Goal: Information Seeking & Learning: Check status

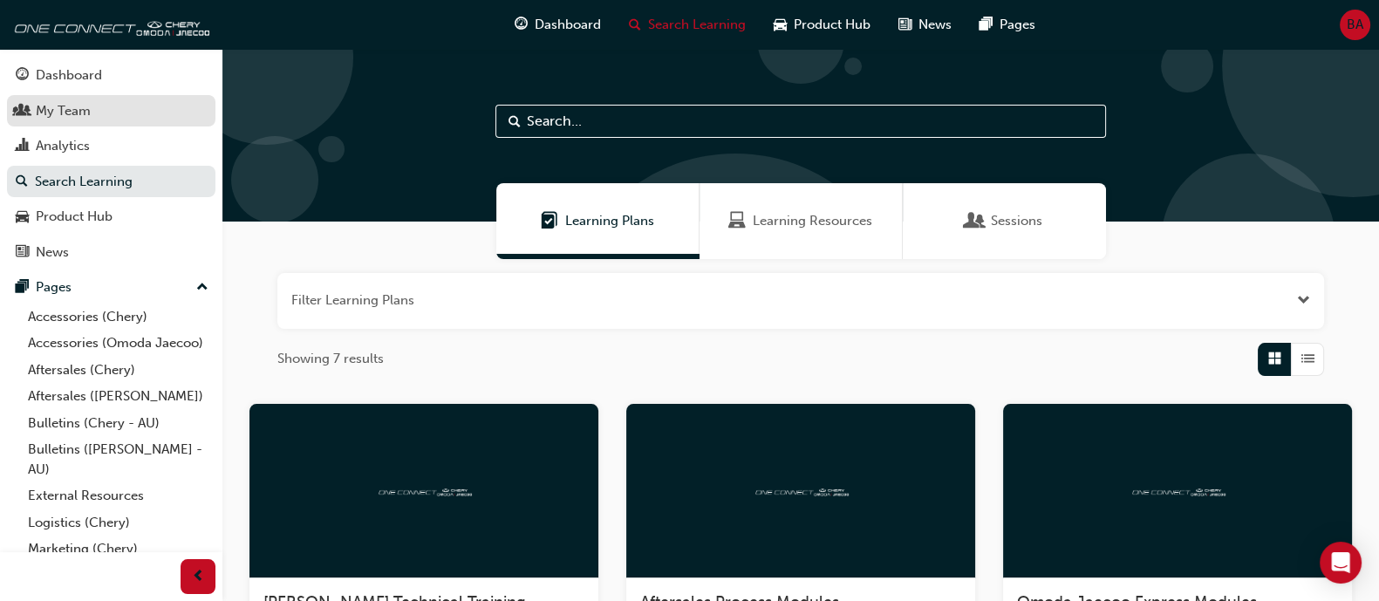
click at [111, 123] on link "My Team" at bounding box center [111, 111] width 209 height 32
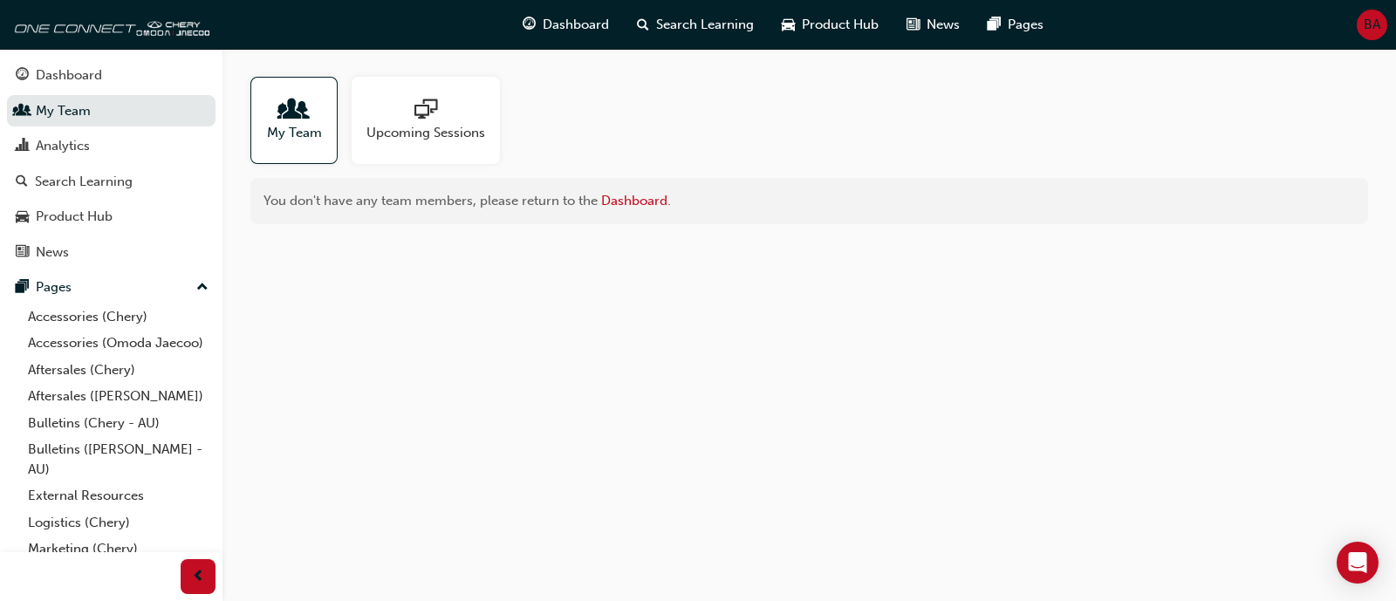
click at [400, 76] on div "My Team Upcoming Sessions You don't have any team members, please return to the…" at bounding box center [808, 150] width 1173 height 203
click at [438, 118] on div at bounding box center [425, 111] width 119 height 24
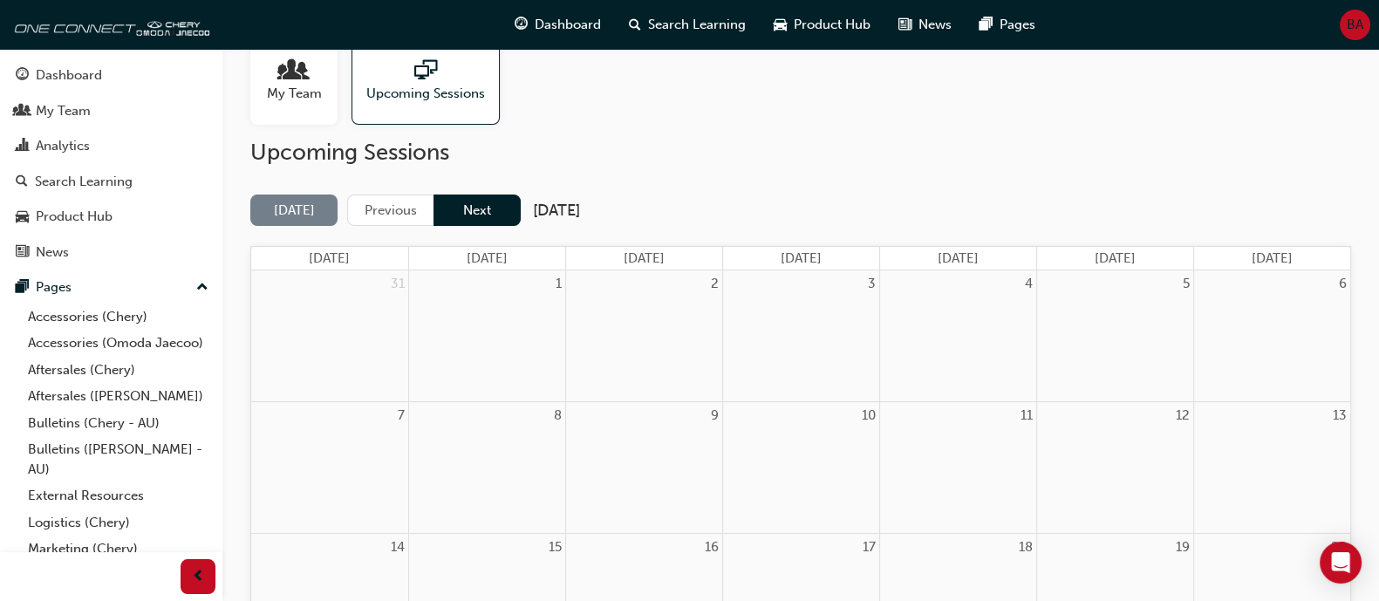
click at [493, 199] on button "Next" at bounding box center [477, 211] width 87 height 32
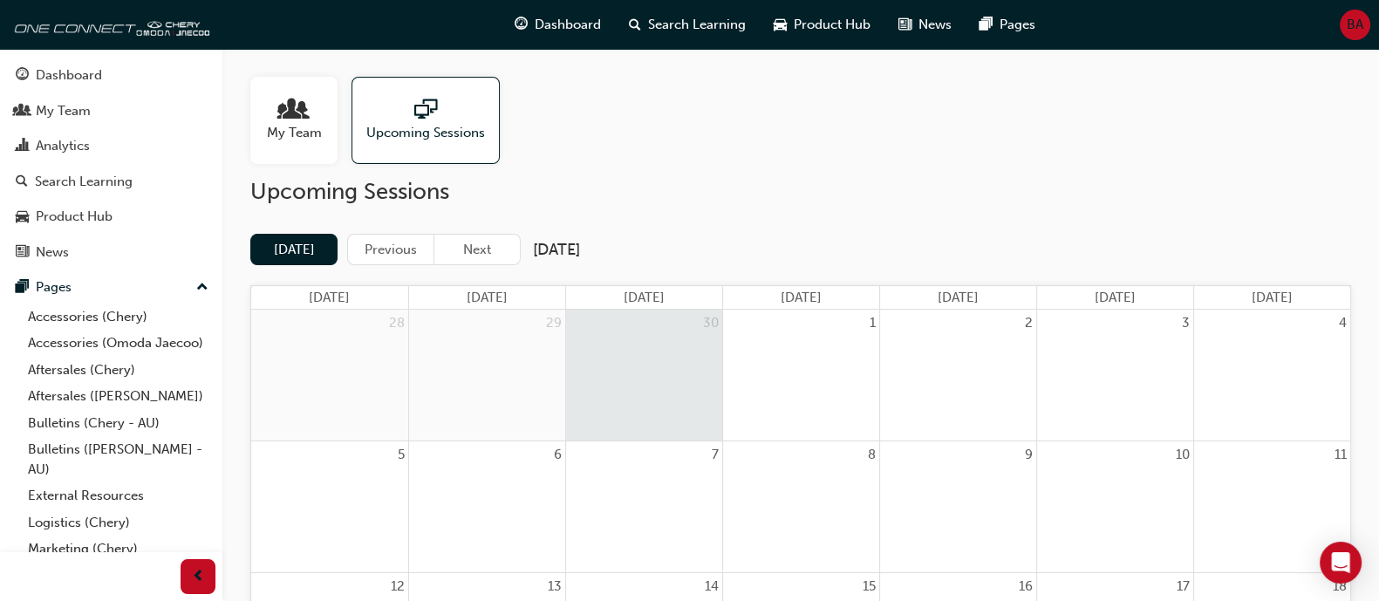
click at [475, 237] on button "Next" at bounding box center [477, 250] width 87 height 32
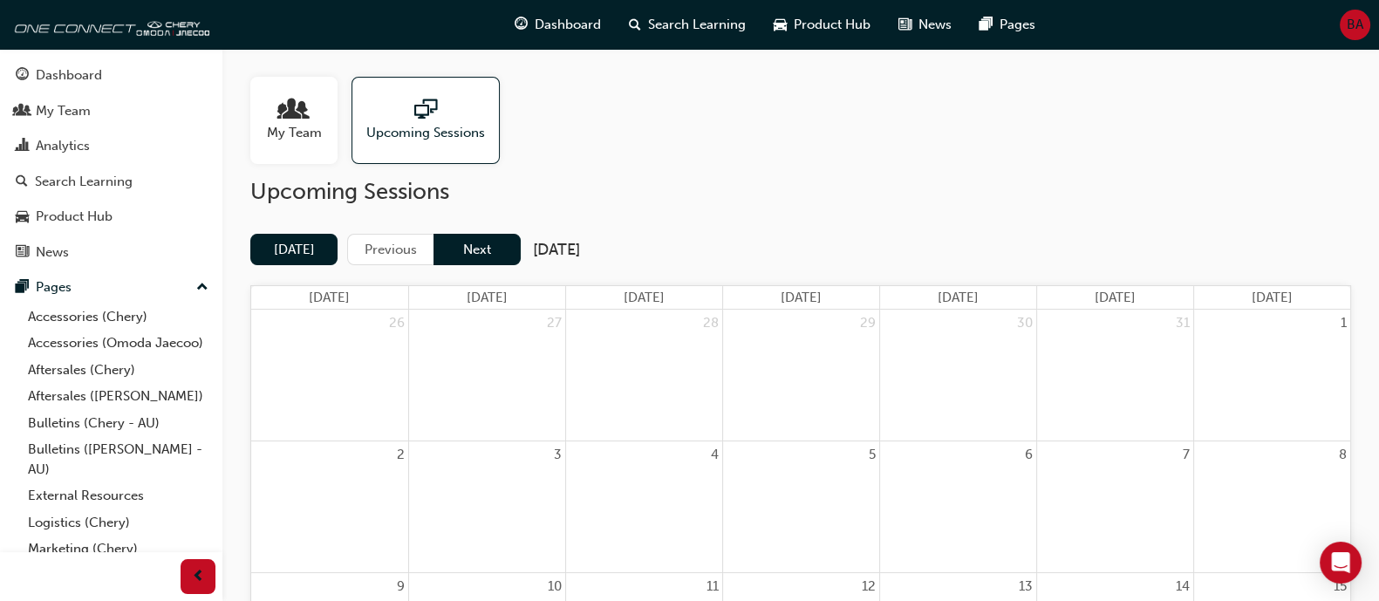
click at [473, 241] on button "Next" at bounding box center [477, 250] width 87 height 32
click at [332, 140] on div "My Team" at bounding box center [293, 120] width 87 height 87
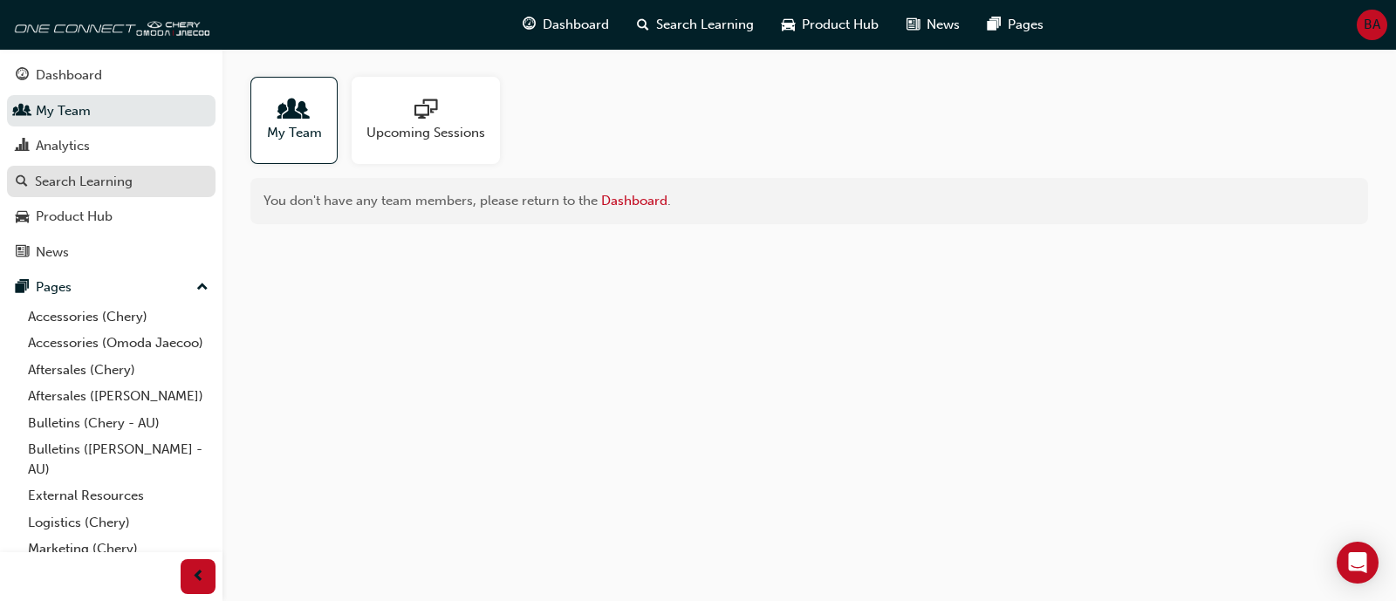
click at [113, 179] on div "Search Learning" at bounding box center [84, 182] width 98 height 20
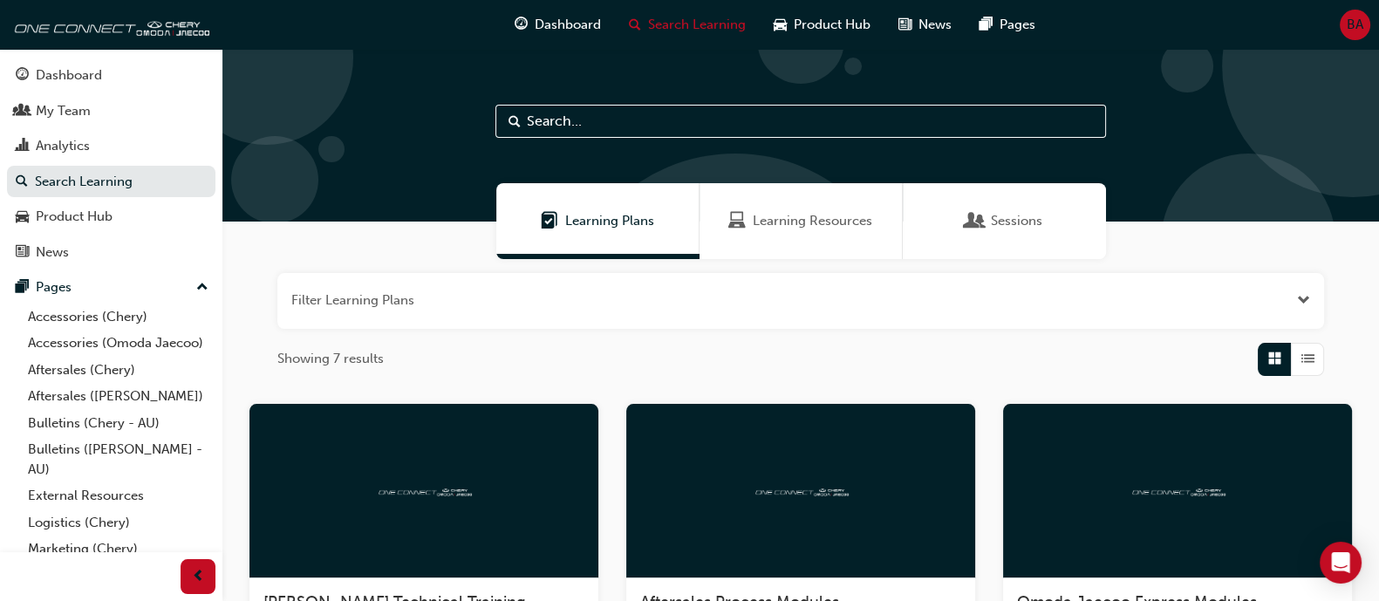
click at [761, 215] on span "Learning Resources" at bounding box center [813, 221] width 120 height 20
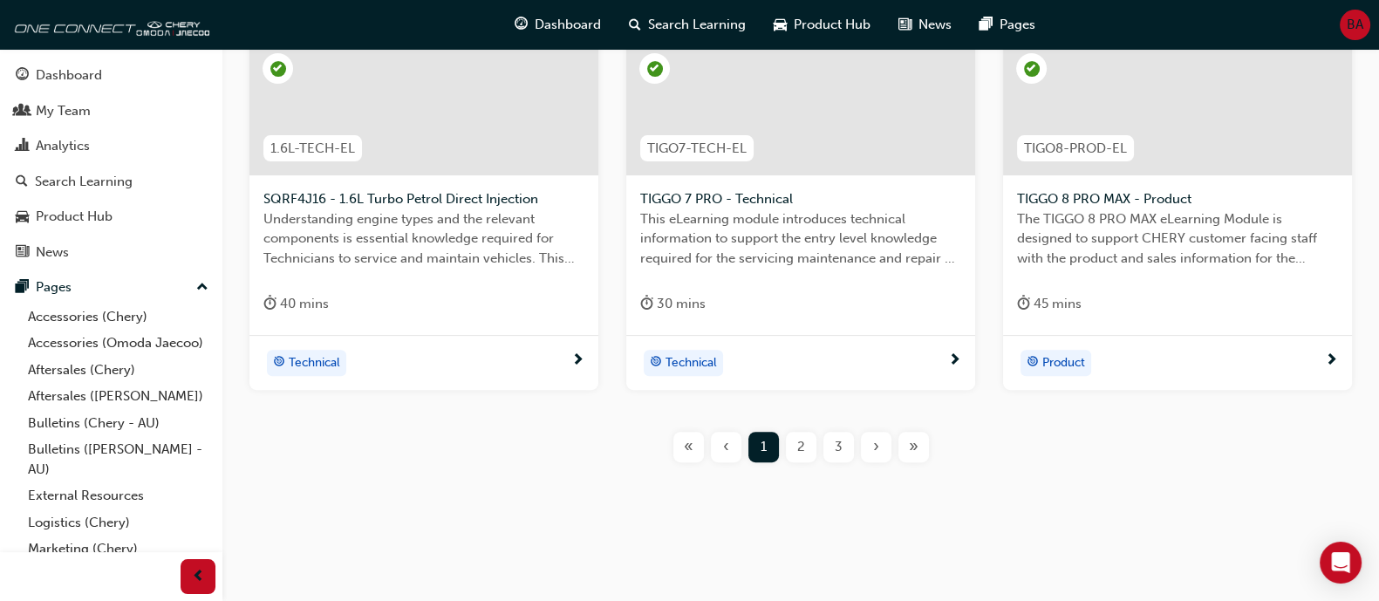
scroll to position [820, 0]
click at [791, 446] on div "2" at bounding box center [801, 446] width 31 height 31
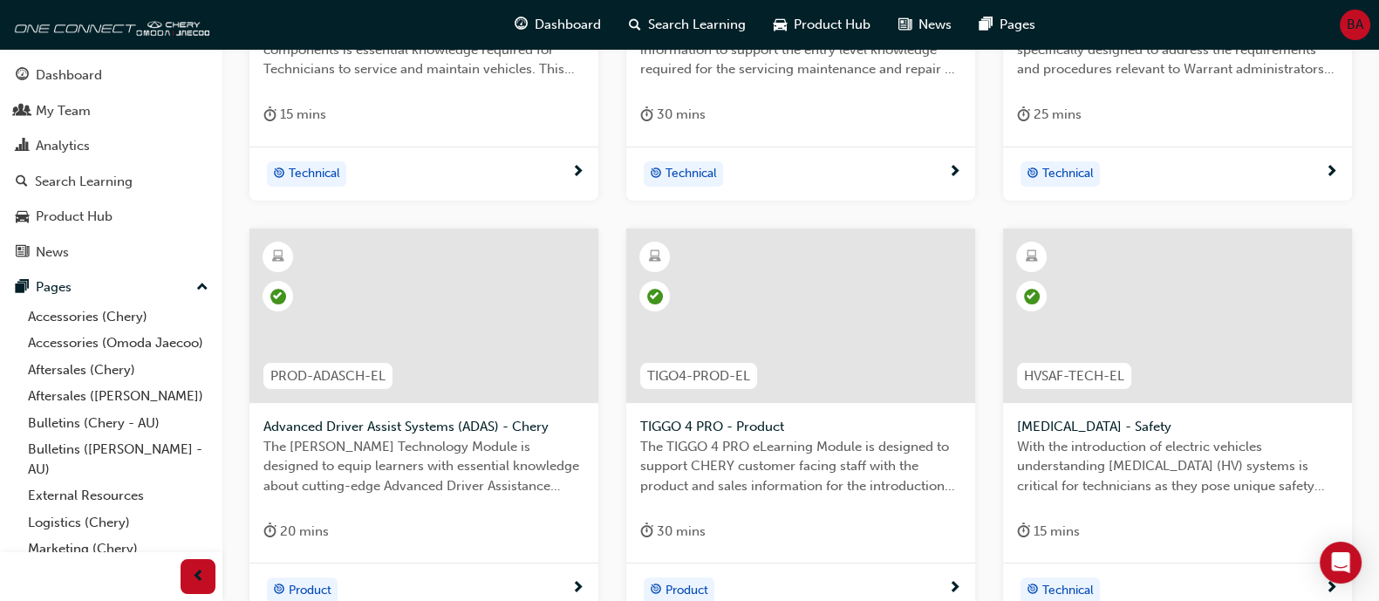
scroll to position [820, 0]
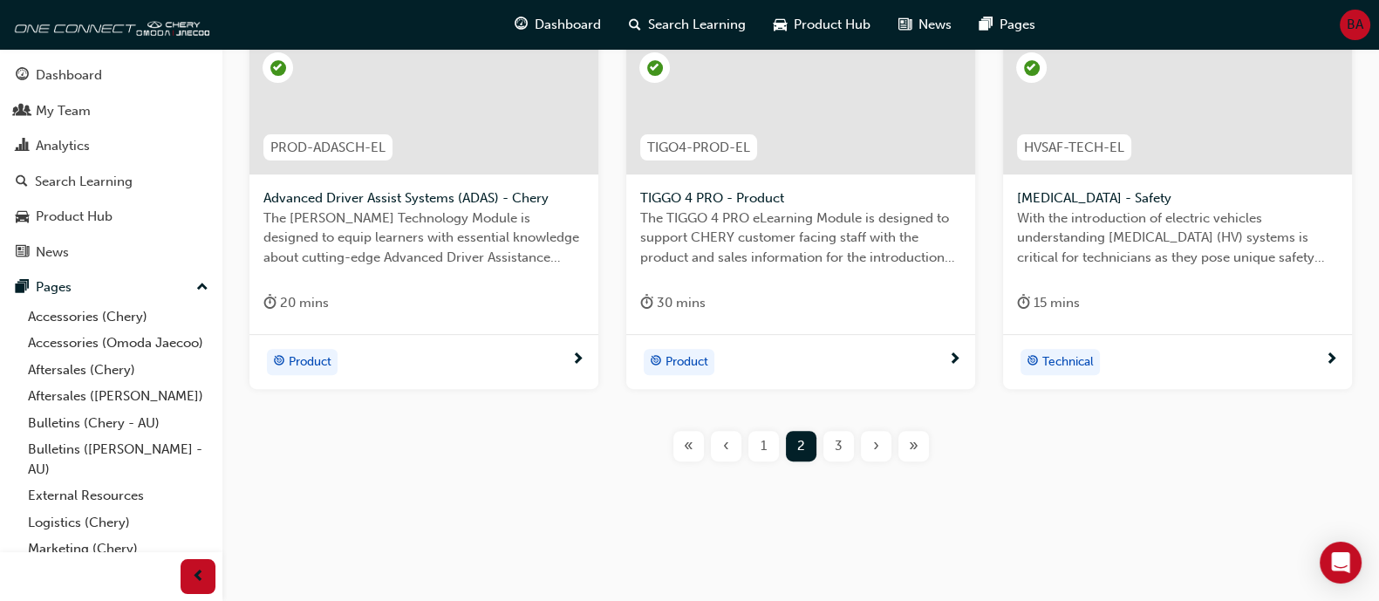
click at [838, 460] on div "1DHT-TECH-EL 1 DHT - Dedicated Hybrid Transmission Understanding transmission t…" at bounding box center [800, 37] width 1101 height 906
click at [840, 456] on div "3" at bounding box center [839, 446] width 31 height 31
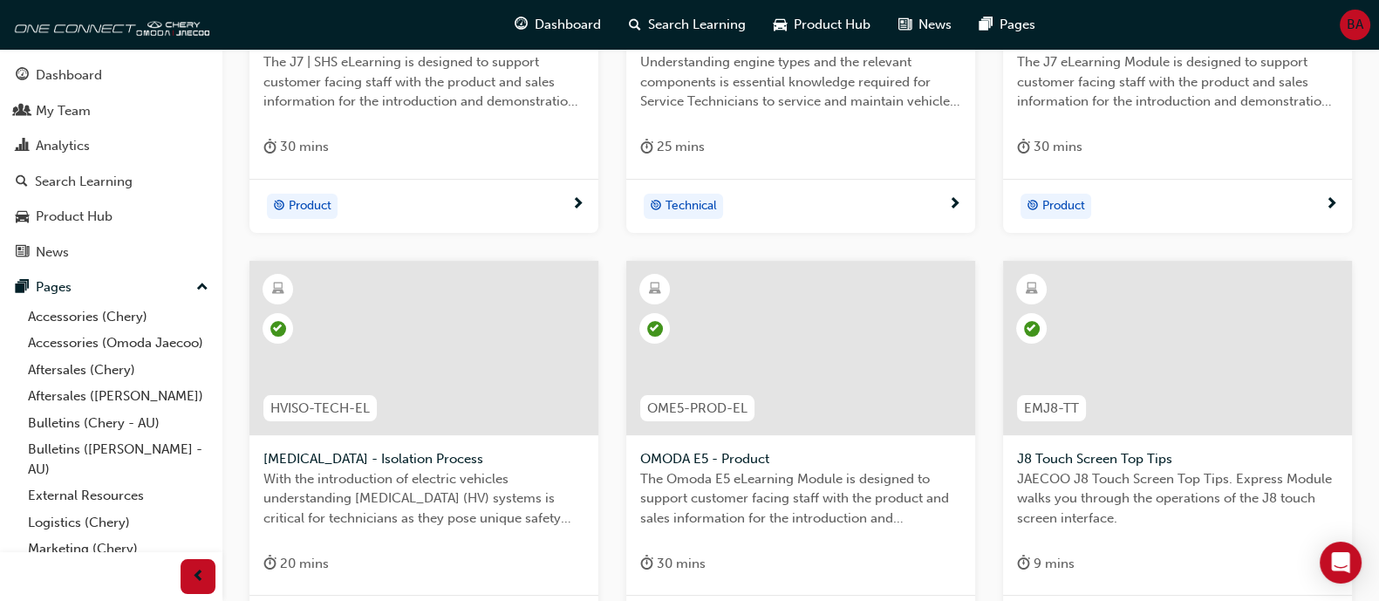
scroll to position [820, 0]
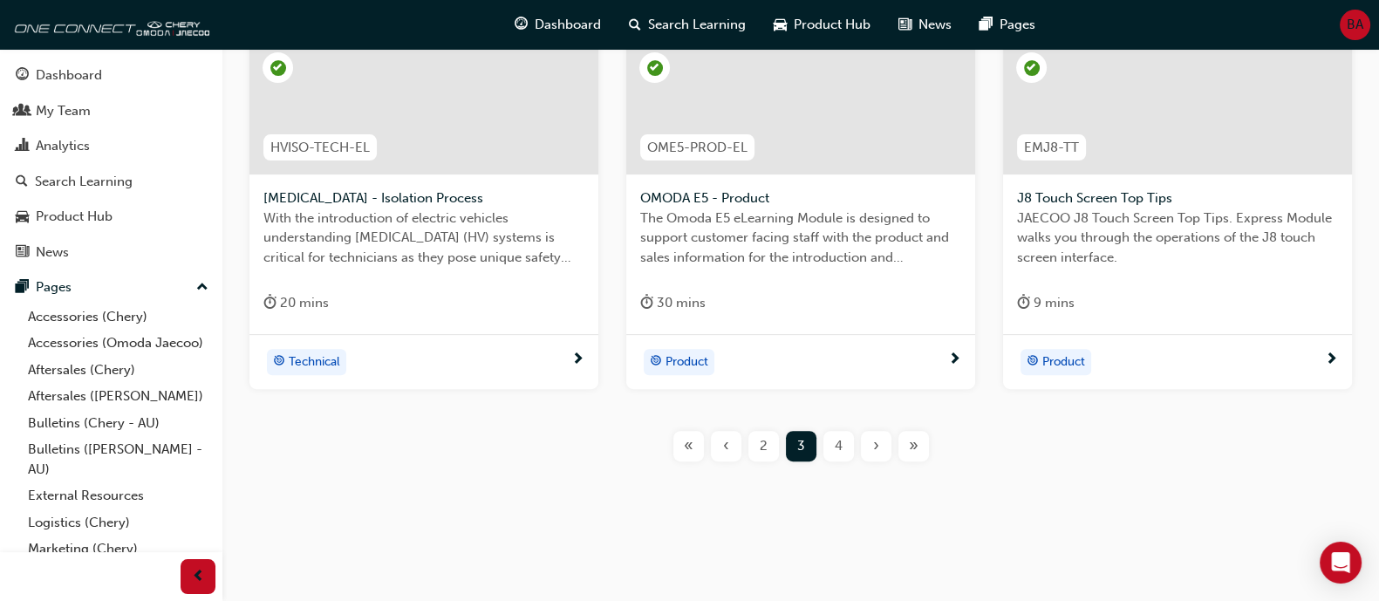
click at [844, 445] on div "4" at bounding box center [839, 446] width 31 height 31
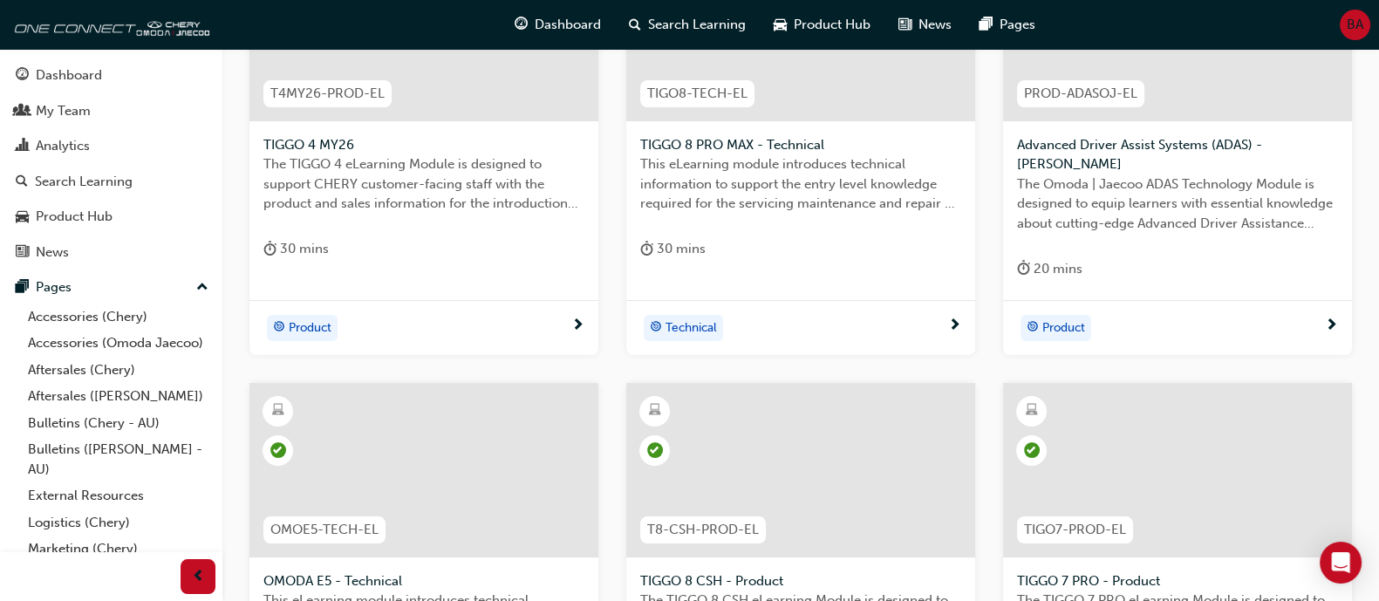
scroll to position [840, 0]
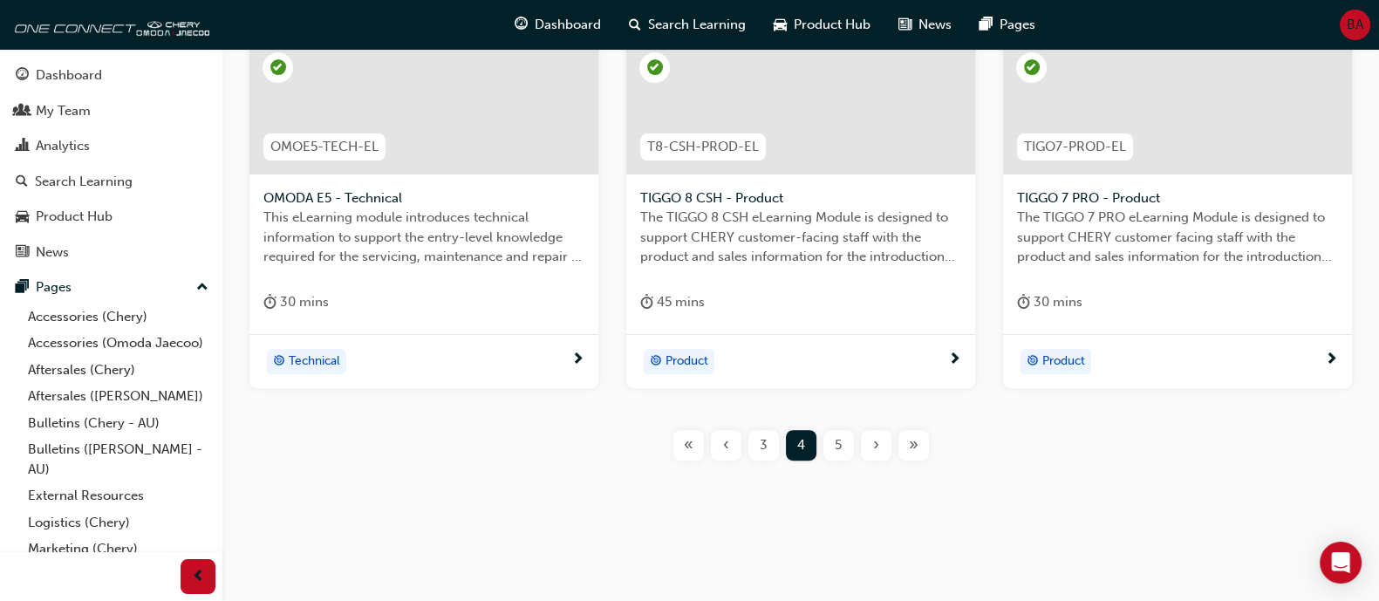
click at [851, 438] on div "5" at bounding box center [839, 445] width 31 height 31
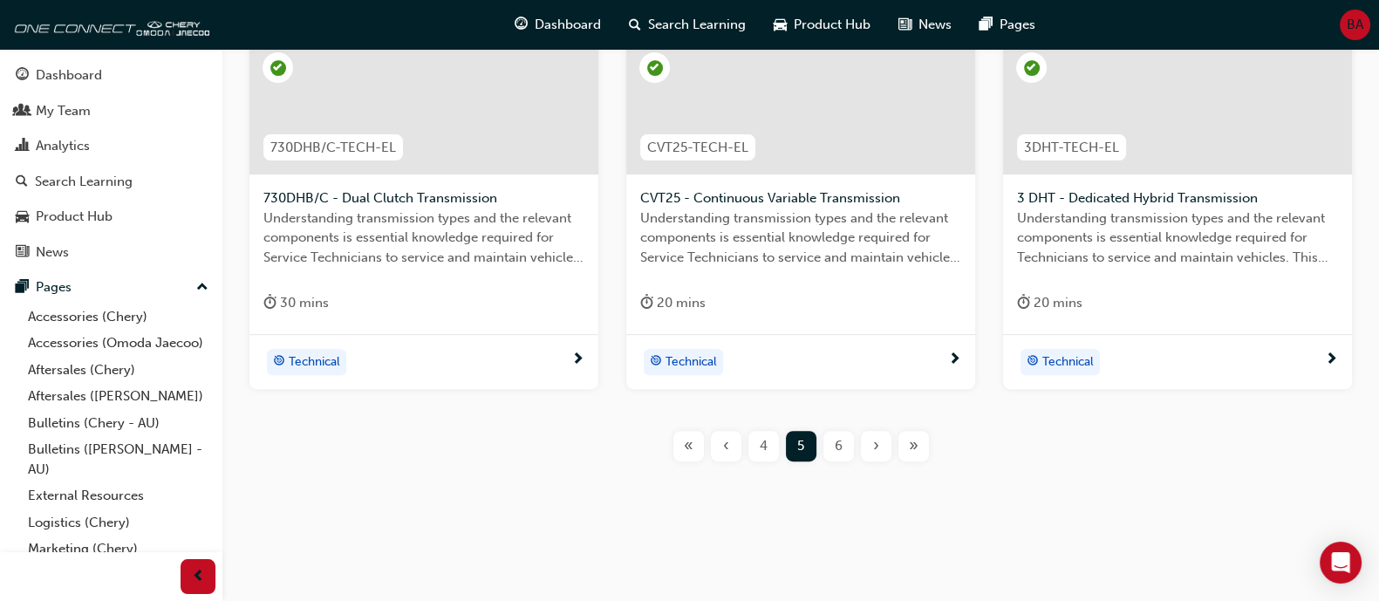
click at [847, 448] on div "6" at bounding box center [839, 446] width 31 height 31
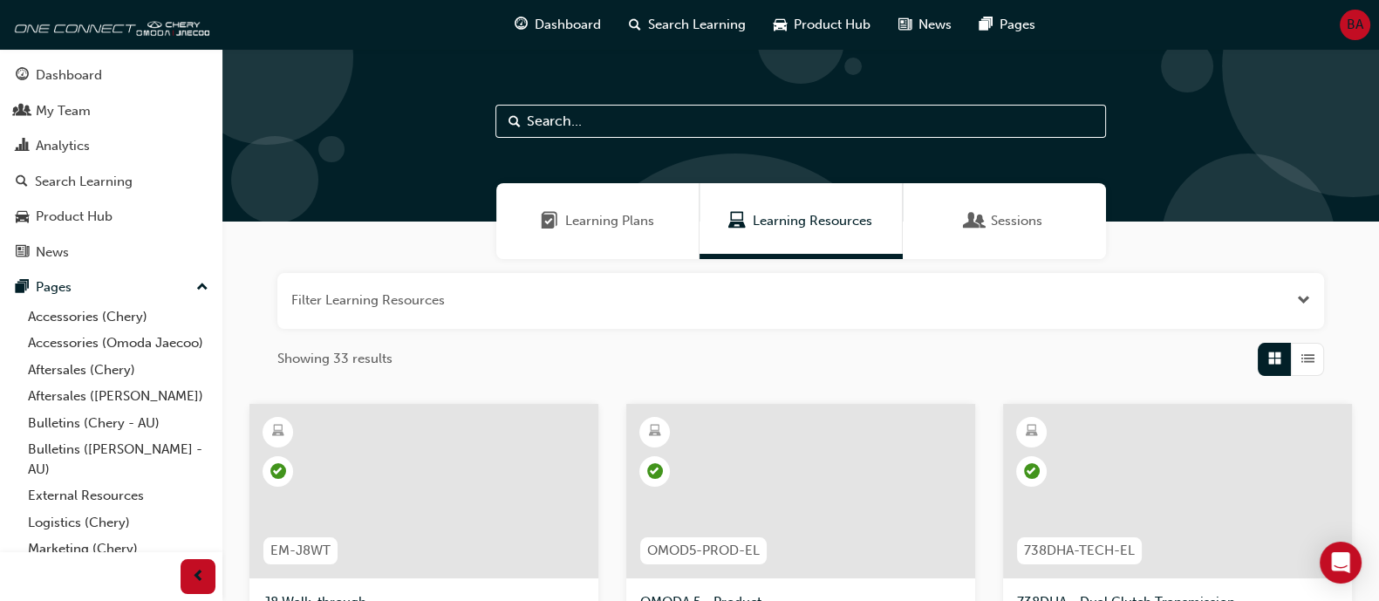
click at [599, 236] on div "Learning Plans" at bounding box center [597, 221] width 203 height 76
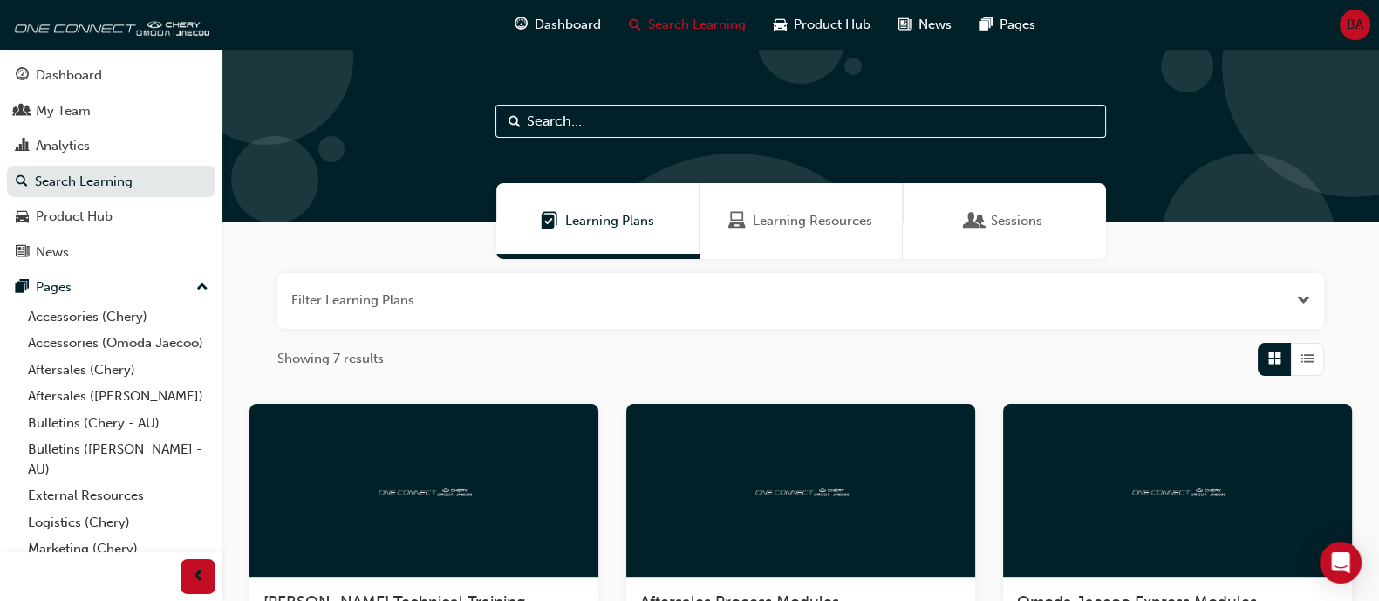
click at [1305, 357] on span "List" at bounding box center [1308, 359] width 13 height 20
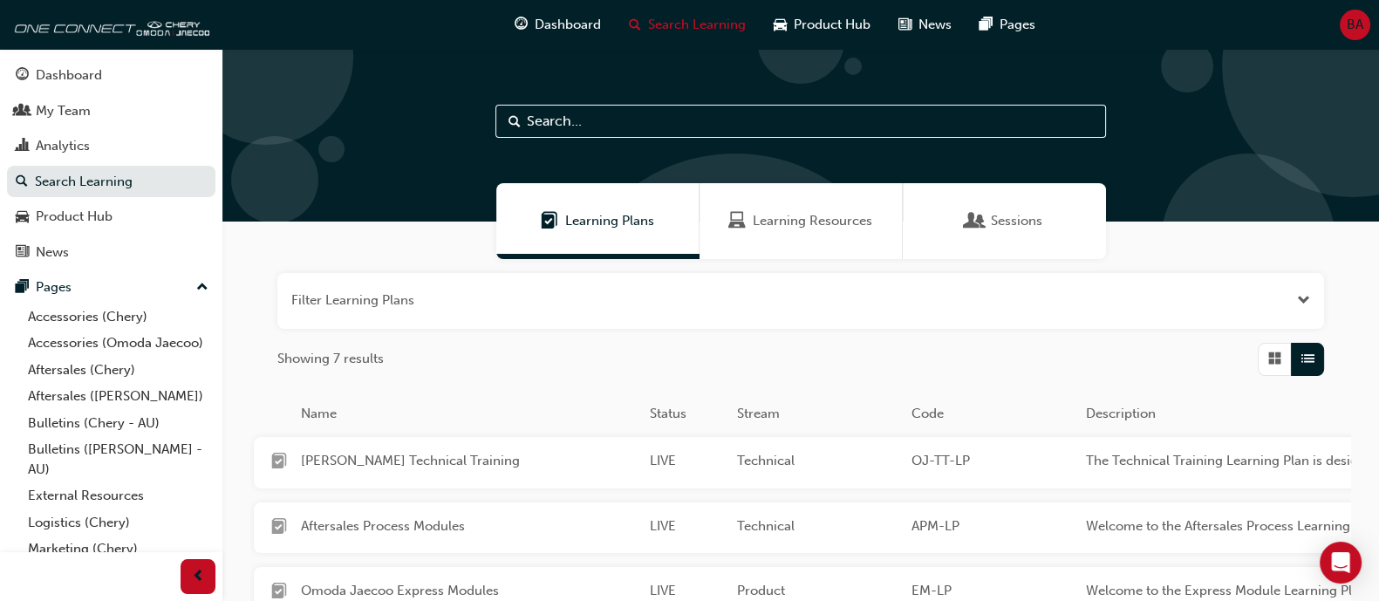
click at [1269, 351] on span "Grid" at bounding box center [1274, 359] width 13 height 20
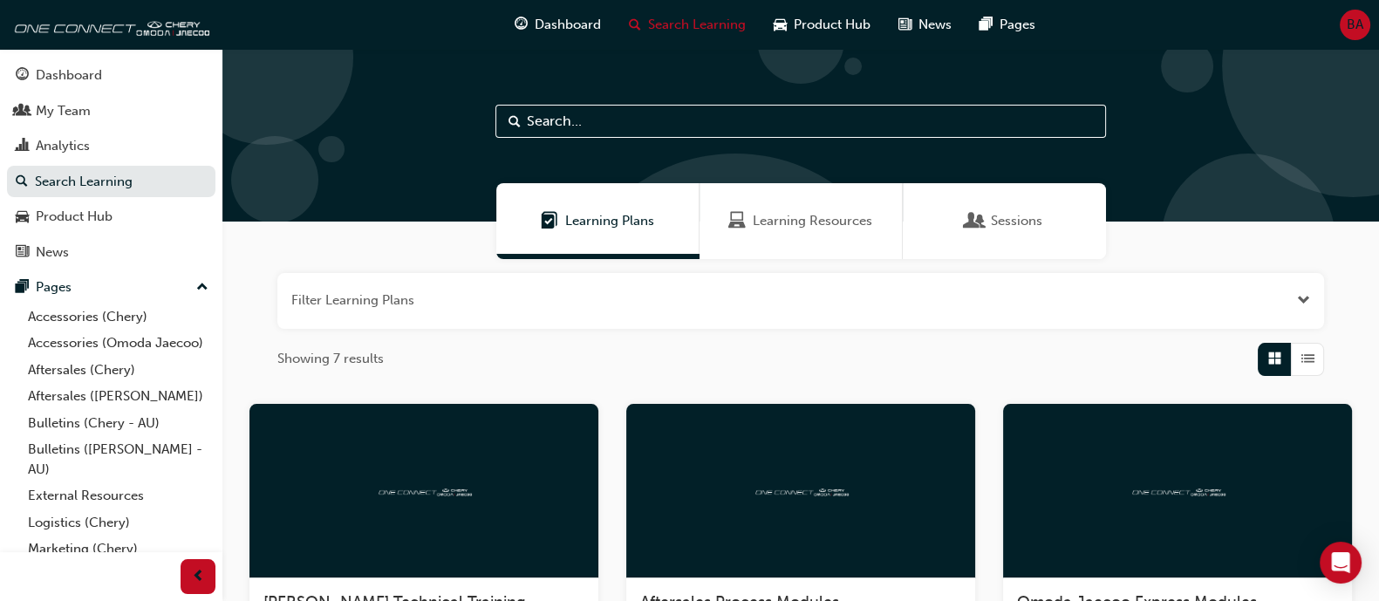
click at [1299, 286] on button "button" at bounding box center [800, 301] width 1047 height 56
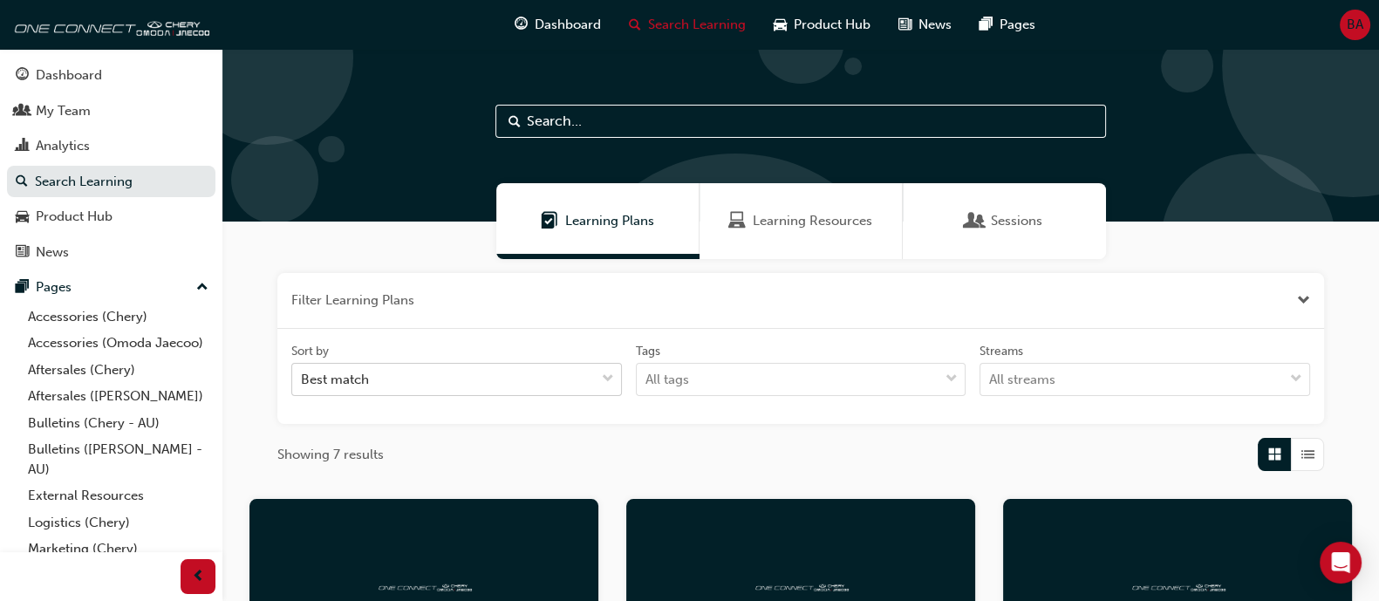
click at [530, 371] on div "Best match" at bounding box center [443, 380] width 303 height 31
click at [303, 372] on input "Sort by Best match" at bounding box center [302, 379] width 2 height 15
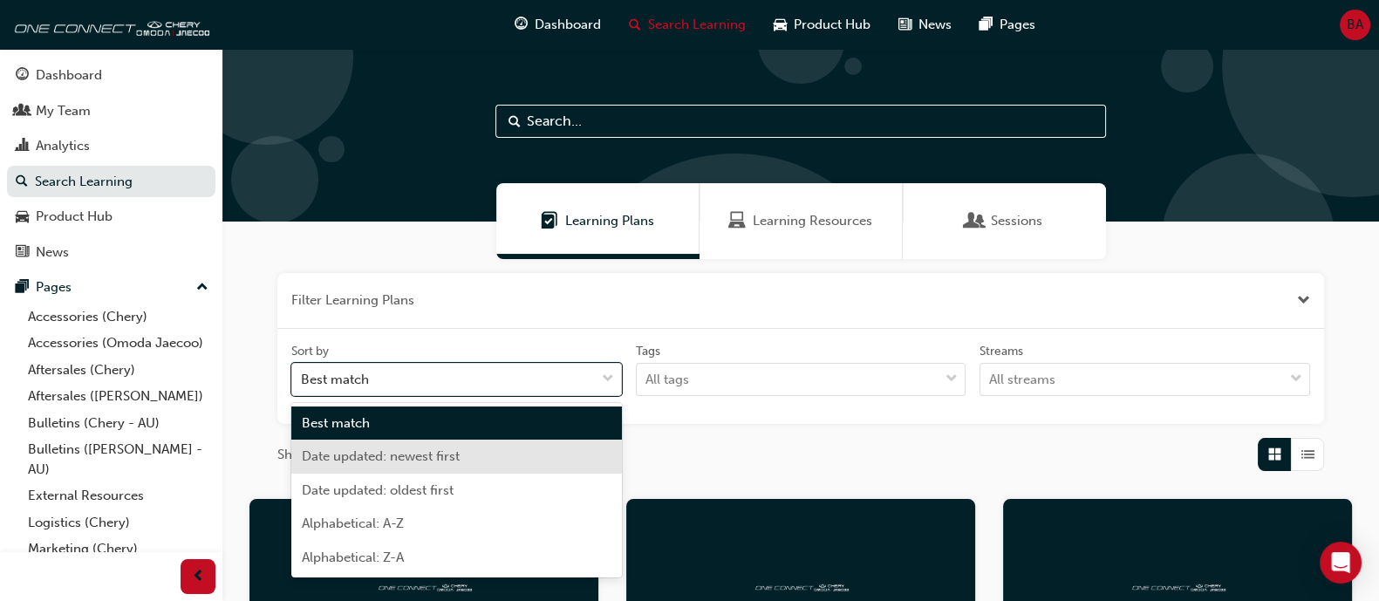
click at [511, 461] on div "Date updated: newest first" at bounding box center [456, 457] width 331 height 34
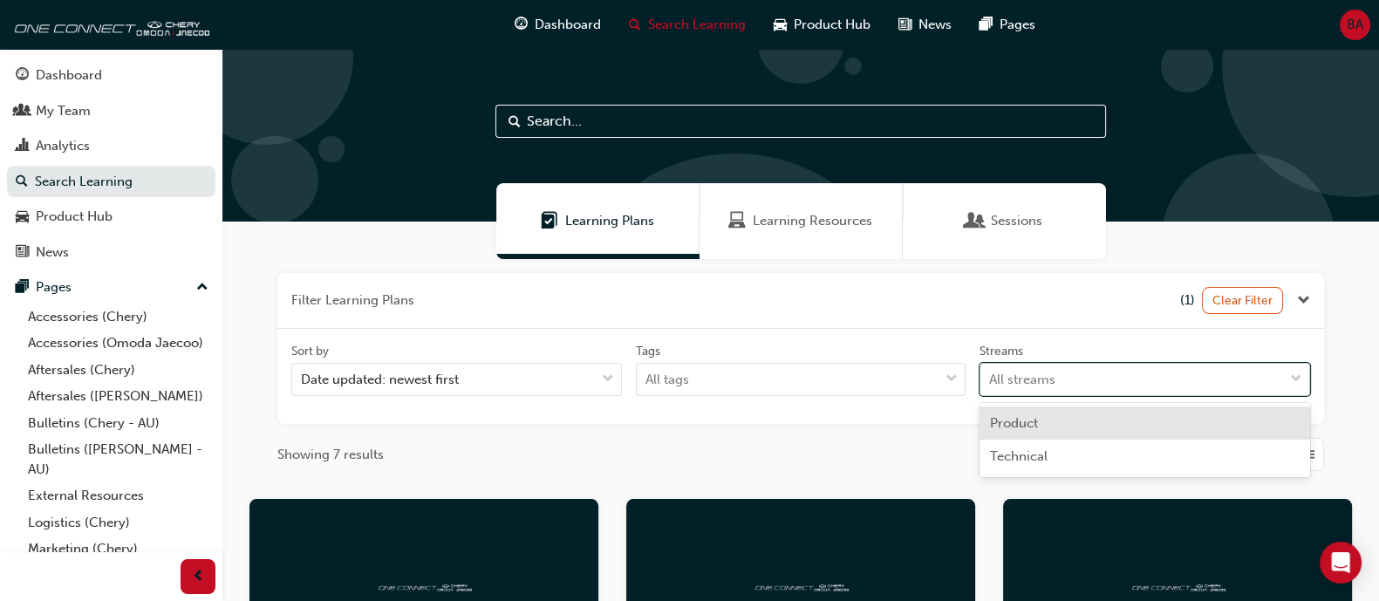
click at [1125, 372] on div "All streams" at bounding box center [1132, 380] width 303 height 31
click at [991, 372] on input "Streams option Product focused, 1 of 2. 2 results available. Use Up and Down to…" at bounding box center [990, 379] width 2 height 15
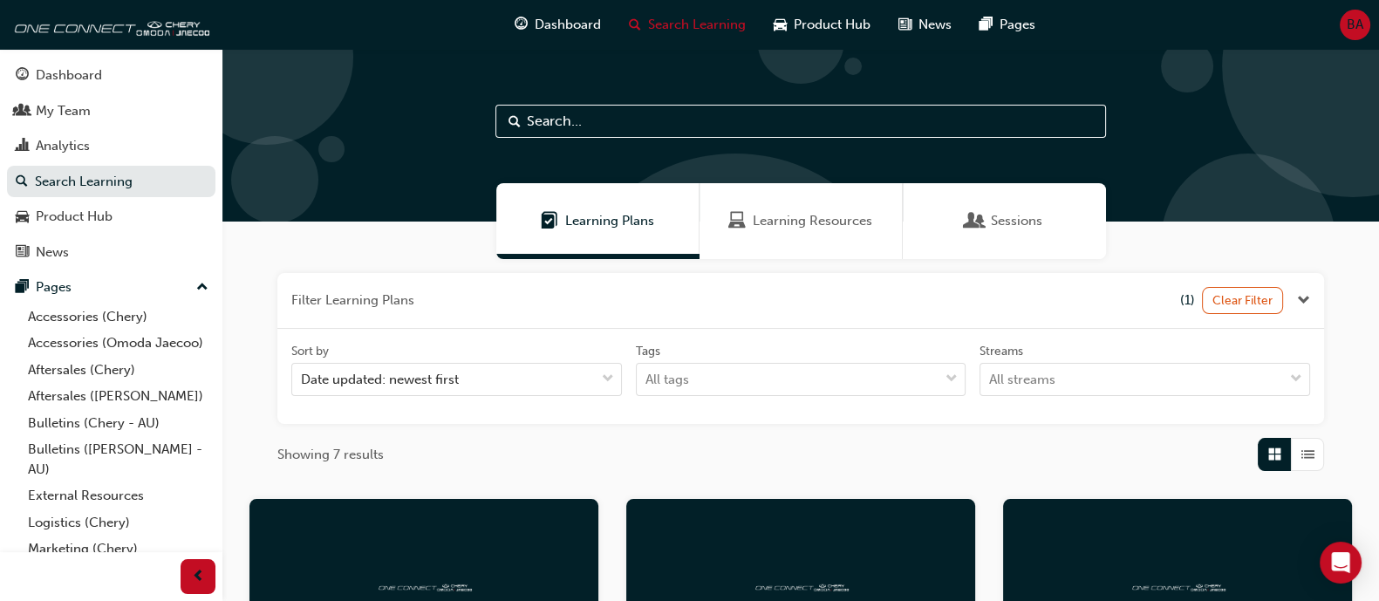
click at [1056, 400] on div "Sort by Date updated: newest first Tags All tags Streams All streams" at bounding box center [800, 377] width 1033 height 68
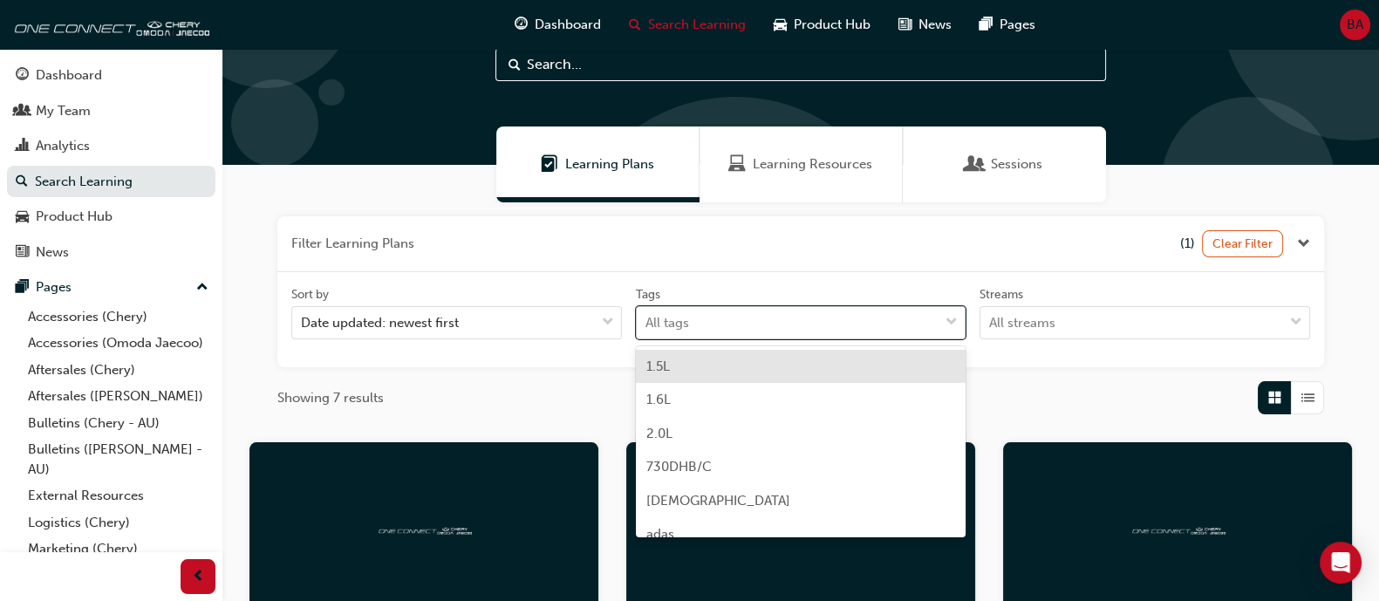
click at [812, 386] on body "Your version of Internet Explorer is outdated and not supported. Please upgrade…" at bounding box center [689, 243] width 1379 height 601
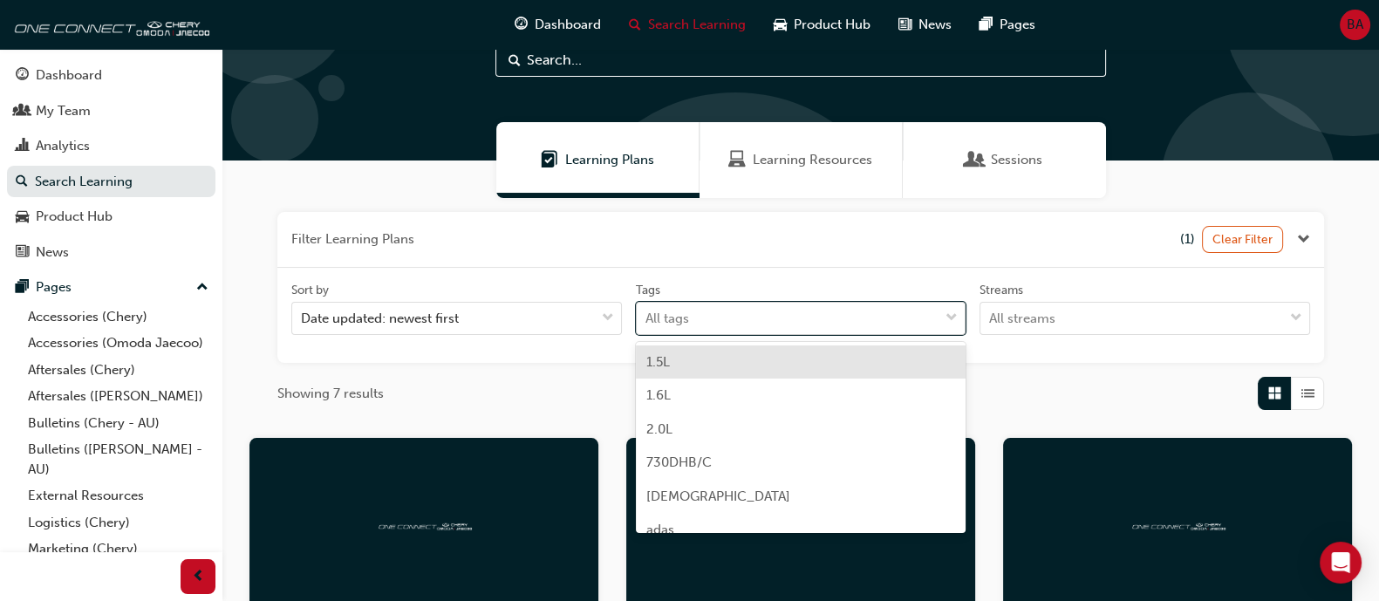
scroll to position [70, 0]
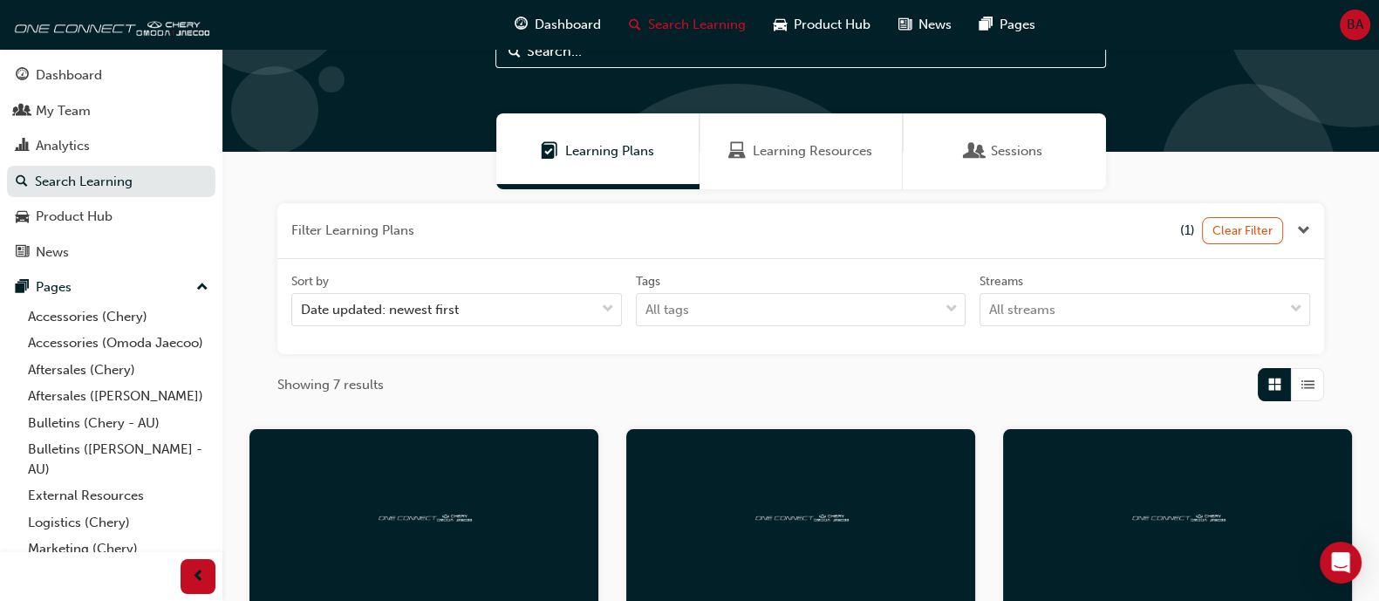
click at [747, 284] on div "Tags" at bounding box center [801, 283] width 331 height 21
click at [647, 302] on input "Tags All tags" at bounding box center [647, 309] width 2 height 15
click at [1305, 386] on span "List" at bounding box center [1308, 385] width 13 height 20
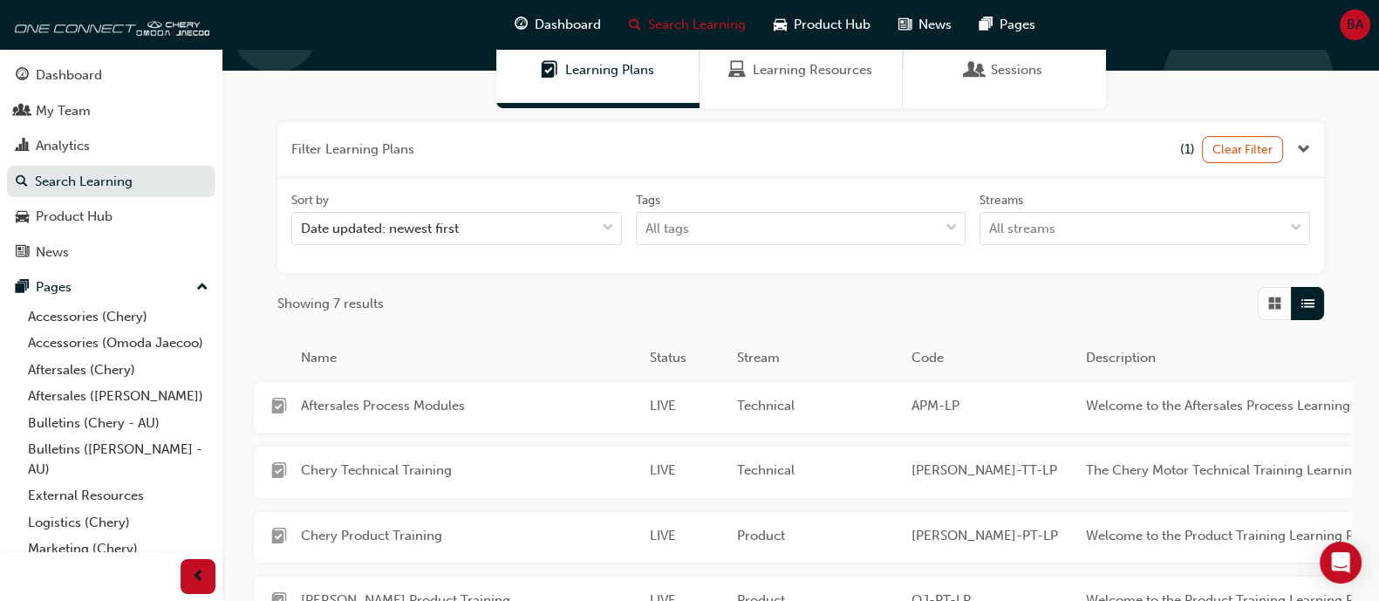
scroll to position [179, 0]
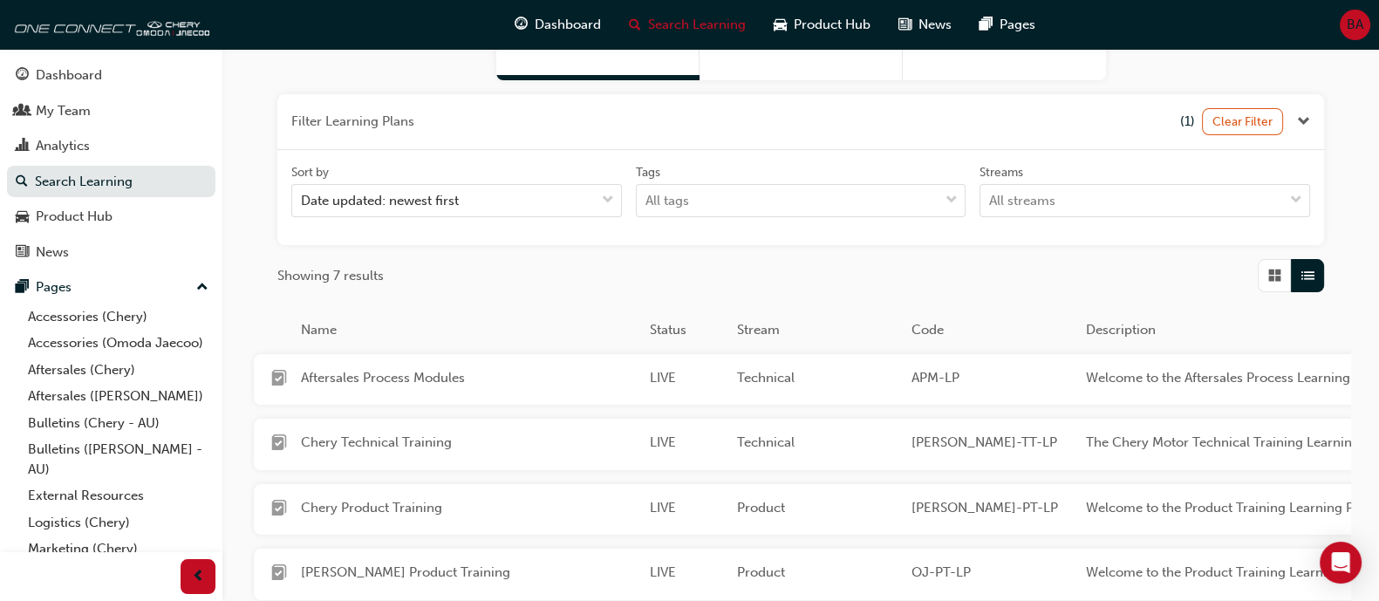
click at [411, 361] on div "Aftersales Process Modules LIVE Technical APM-LP Welcome to the Aftersales Proc…" at bounding box center [848, 379] width 1188 height 51
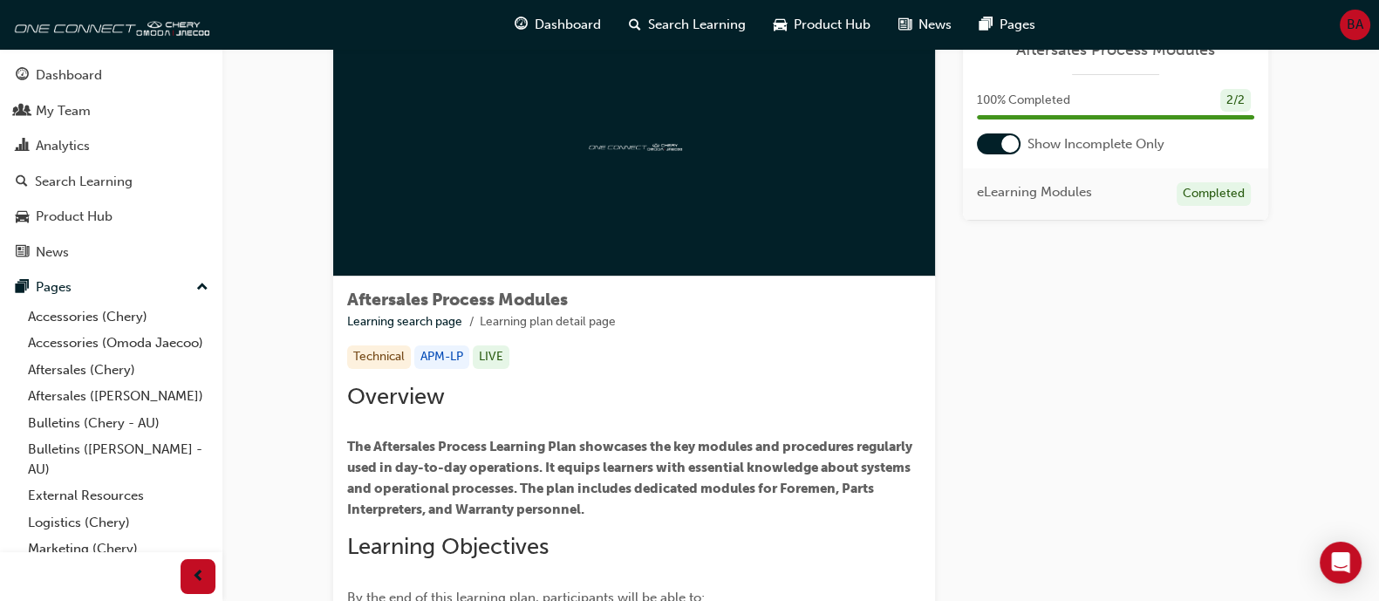
scroll to position [35, 0]
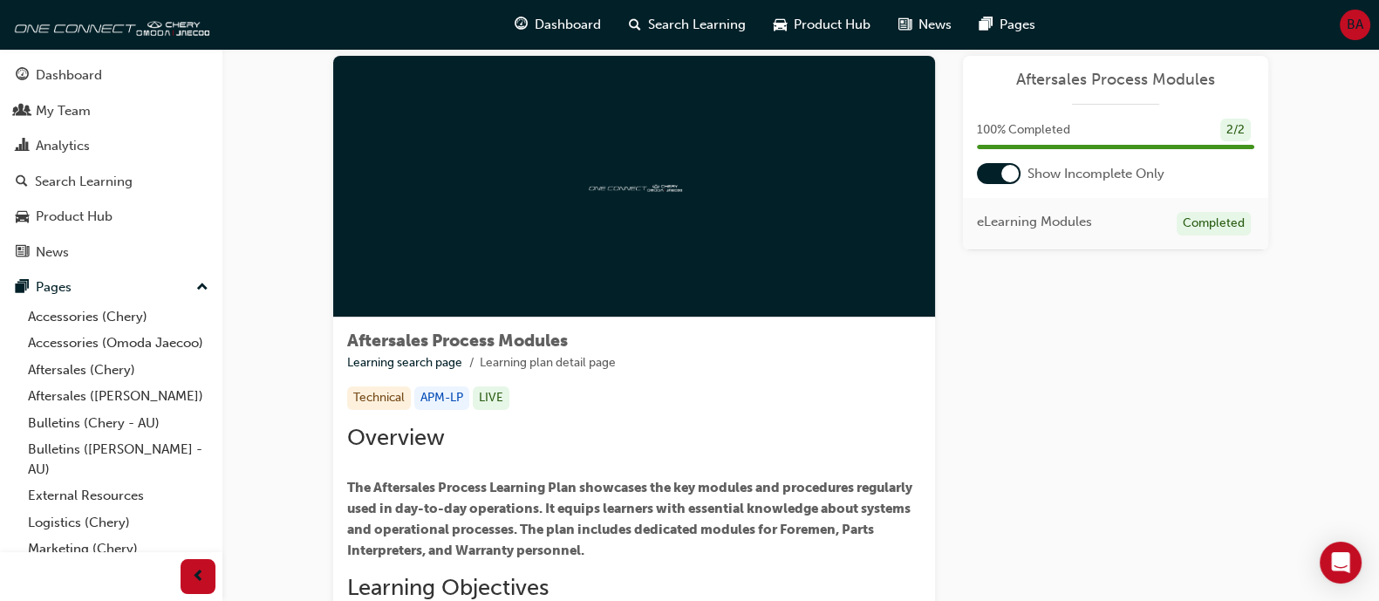
click at [1012, 176] on div at bounding box center [1010, 173] width 17 height 17
click at [1012, 176] on div at bounding box center [999, 173] width 44 height 21
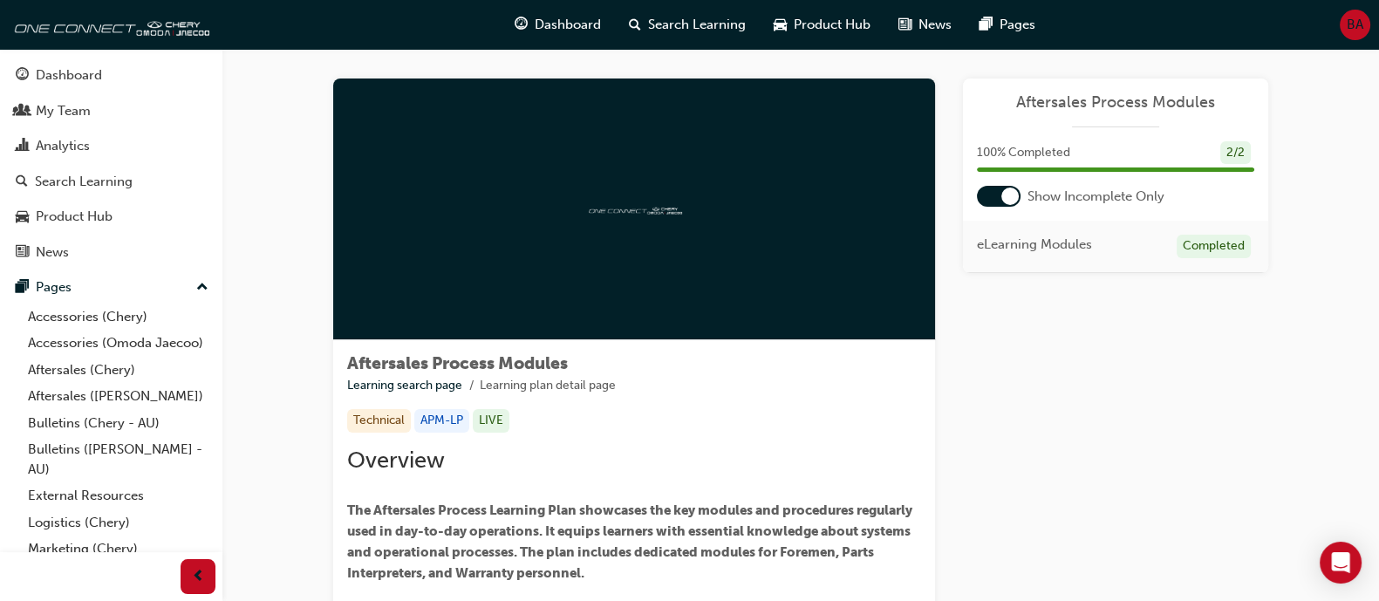
scroll to position [0, 0]
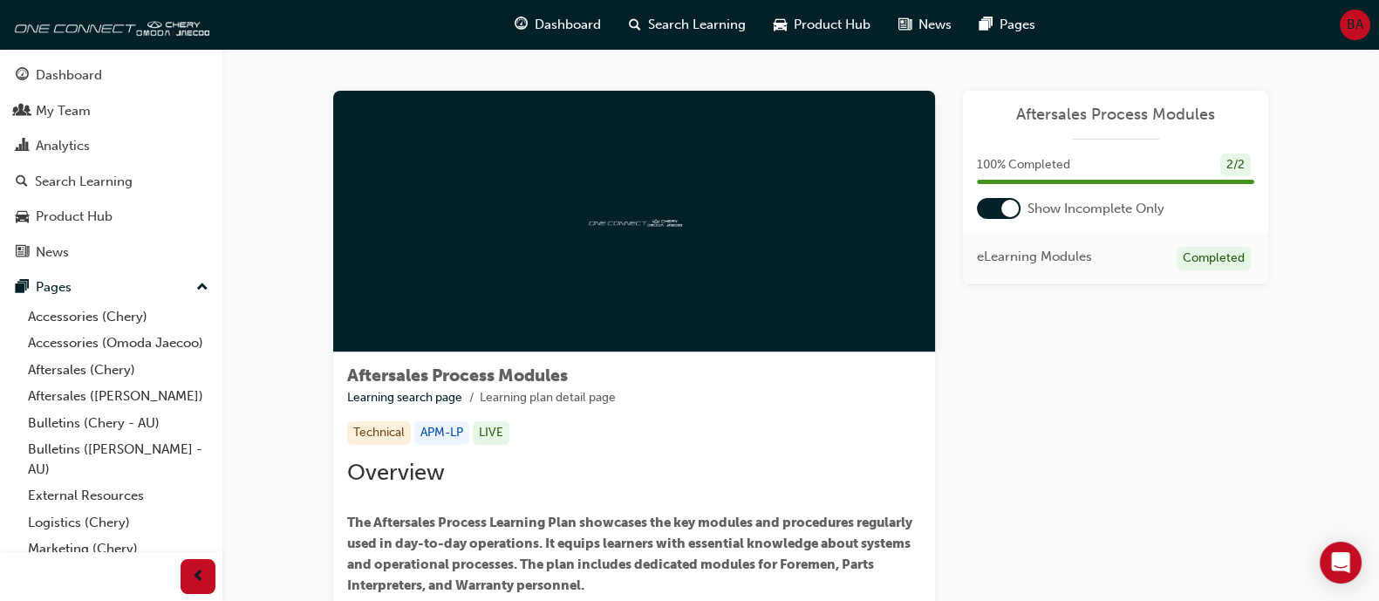
scroll to position [179, 0]
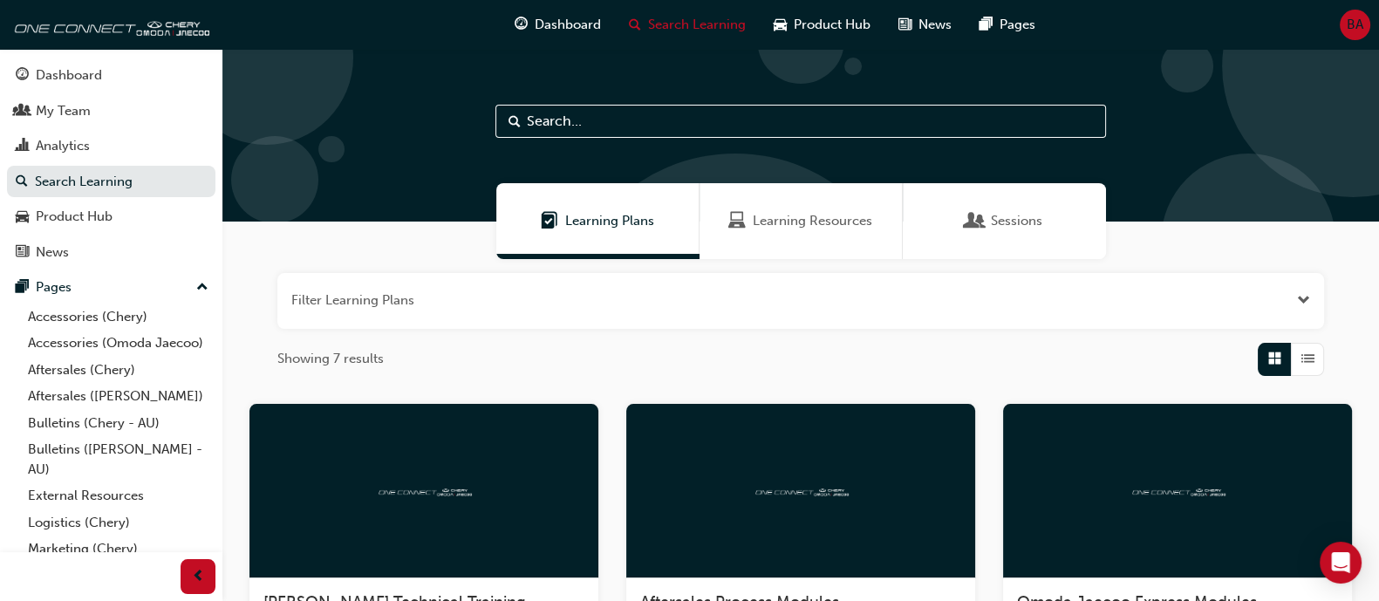
click at [764, 209] on div "Learning Resources" at bounding box center [801, 221] width 203 height 76
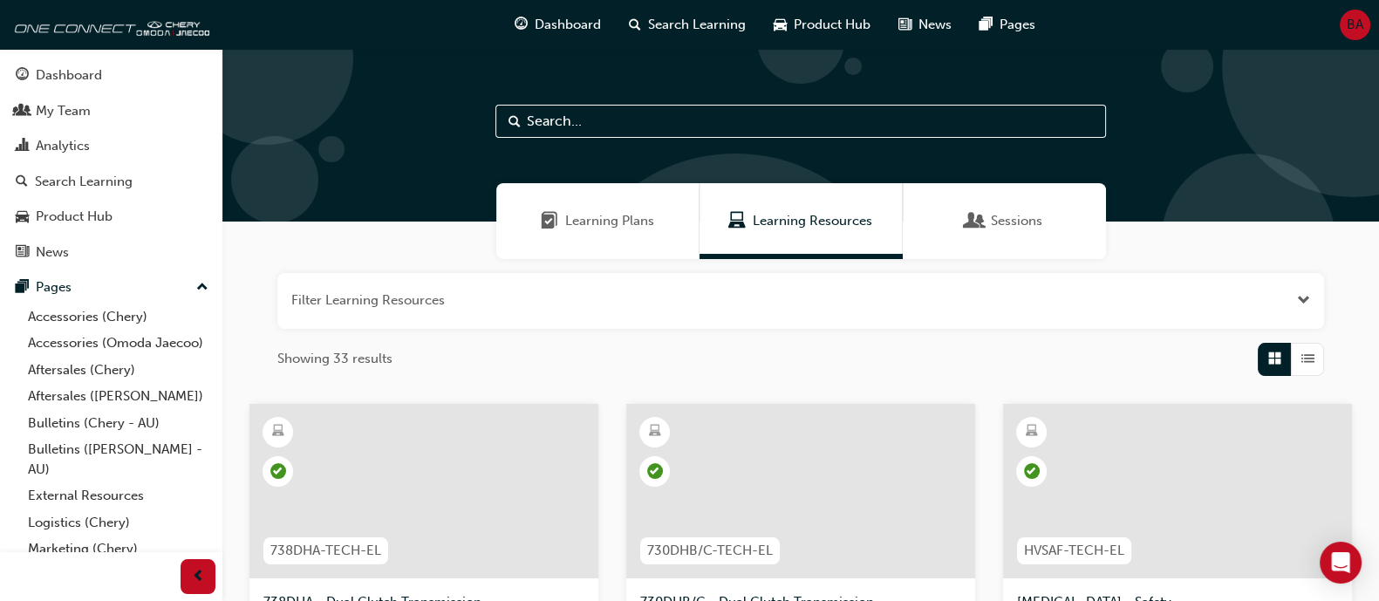
click at [1100, 299] on button "button" at bounding box center [800, 301] width 1047 height 56
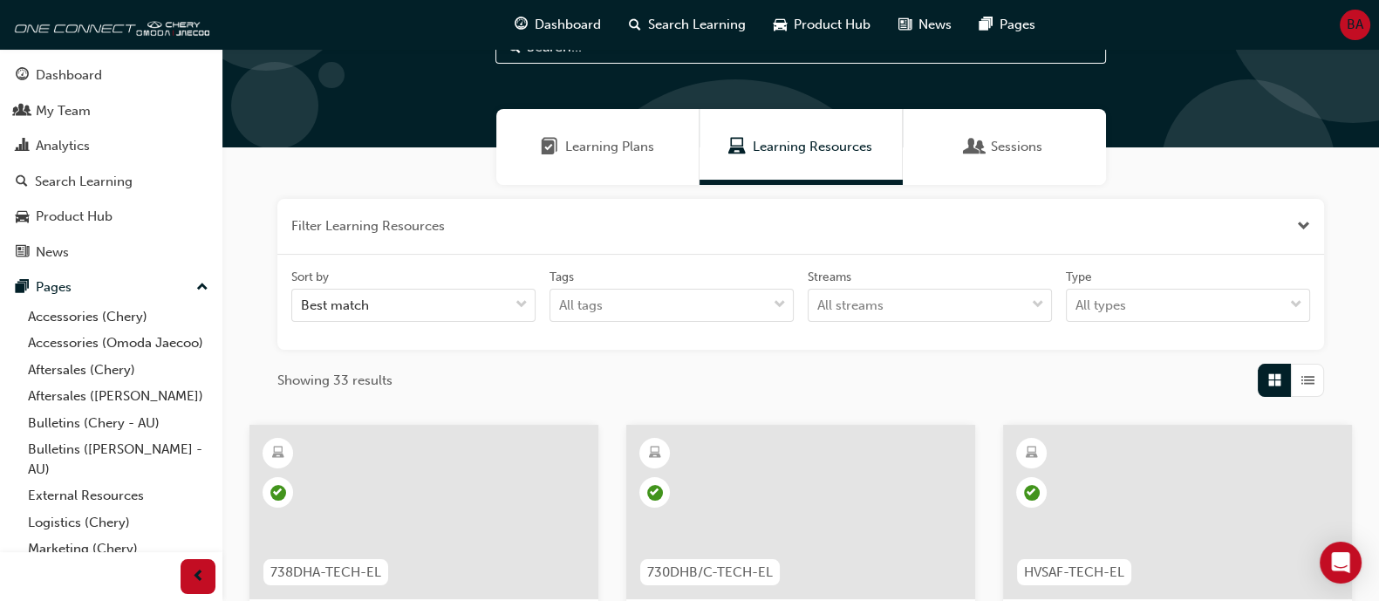
scroll to position [108, 0]
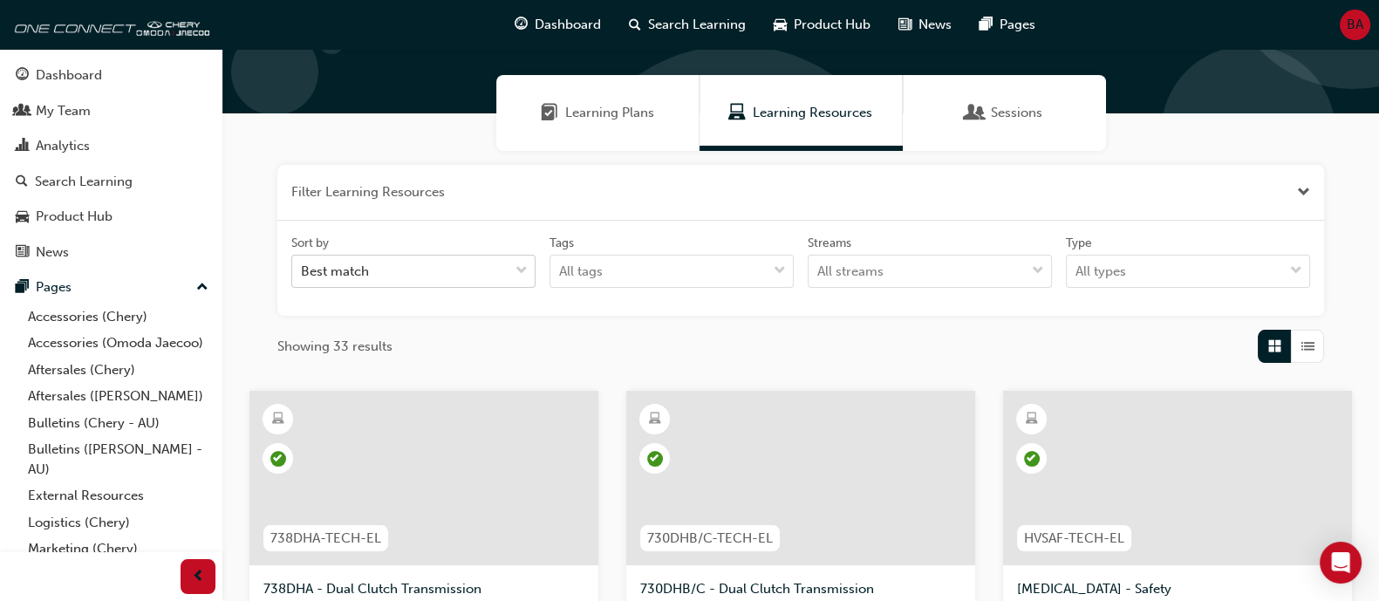
click at [390, 277] on div "Best match" at bounding box center [400, 271] width 216 height 31
click at [303, 277] on input "Sort by Best match" at bounding box center [302, 270] width 2 height 15
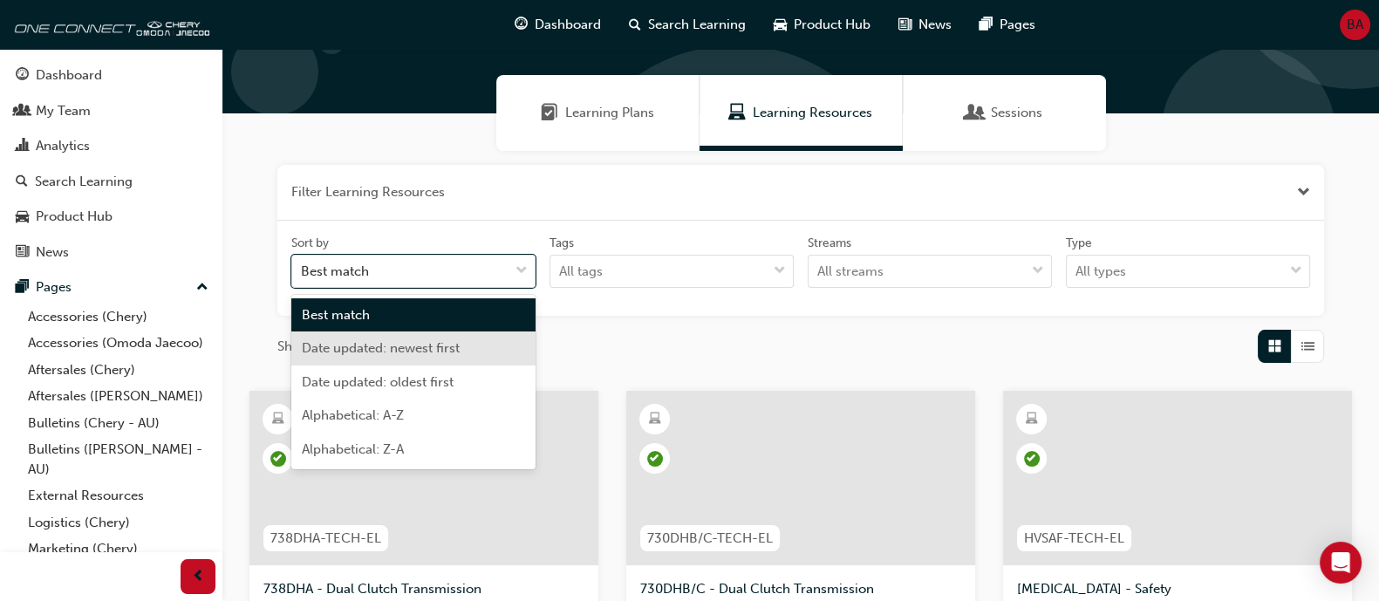
click at [397, 338] on div "Date updated: newest first" at bounding box center [413, 349] width 244 height 34
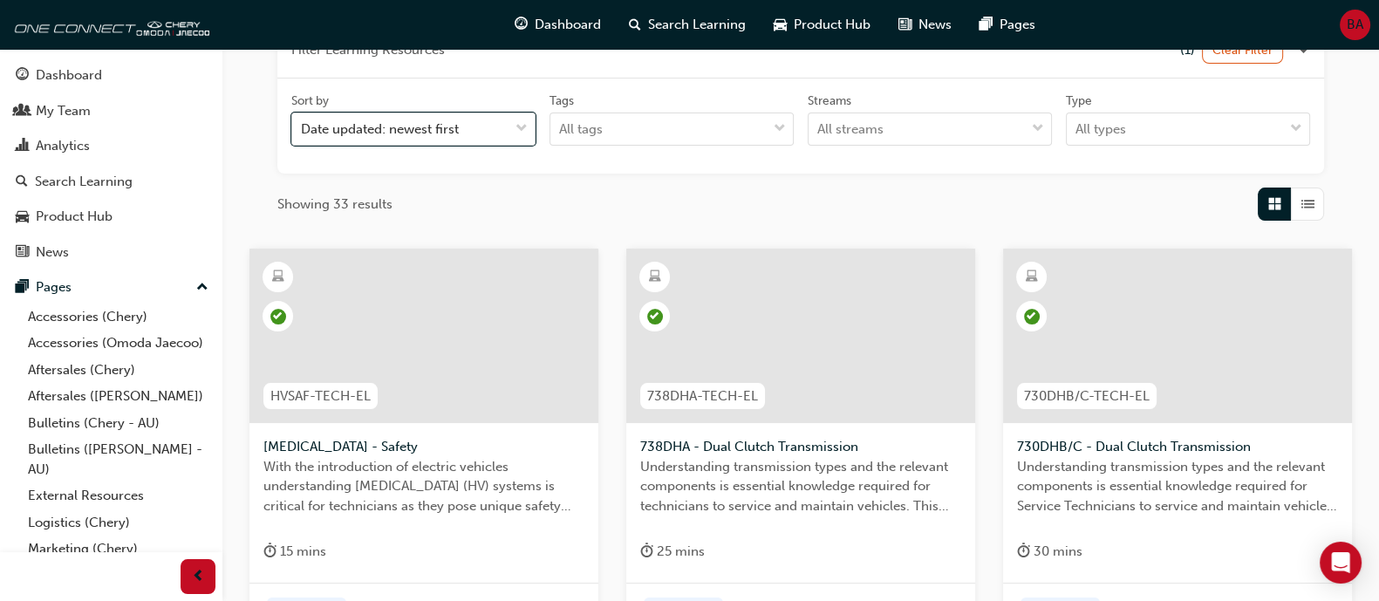
scroll to position [217, 0]
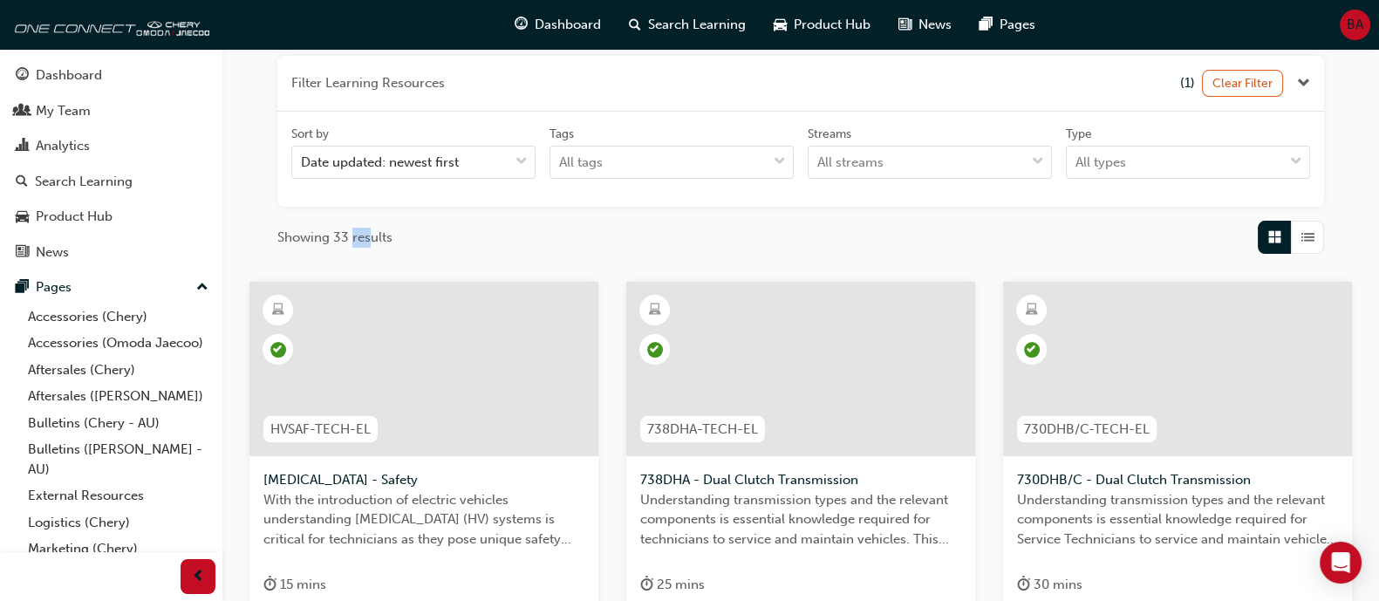
drag, startPoint x: 366, startPoint y: 244, endPoint x: 337, endPoint y: 246, distance: 29.7
click at [338, 246] on span "Showing 33 results" at bounding box center [334, 238] width 115 height 20
click at [337, 246] on span "Showing 33 results" at bounding box center [334, 238] width 115 height 20
drag, startPoint x: 397, startPoint y: 233, endPoint x: 324, endPoint y: 238, distance: 73.5
click at [324, 238] on div "Showing 33 results" at bounding box center [800, 237] width 1047 height 33
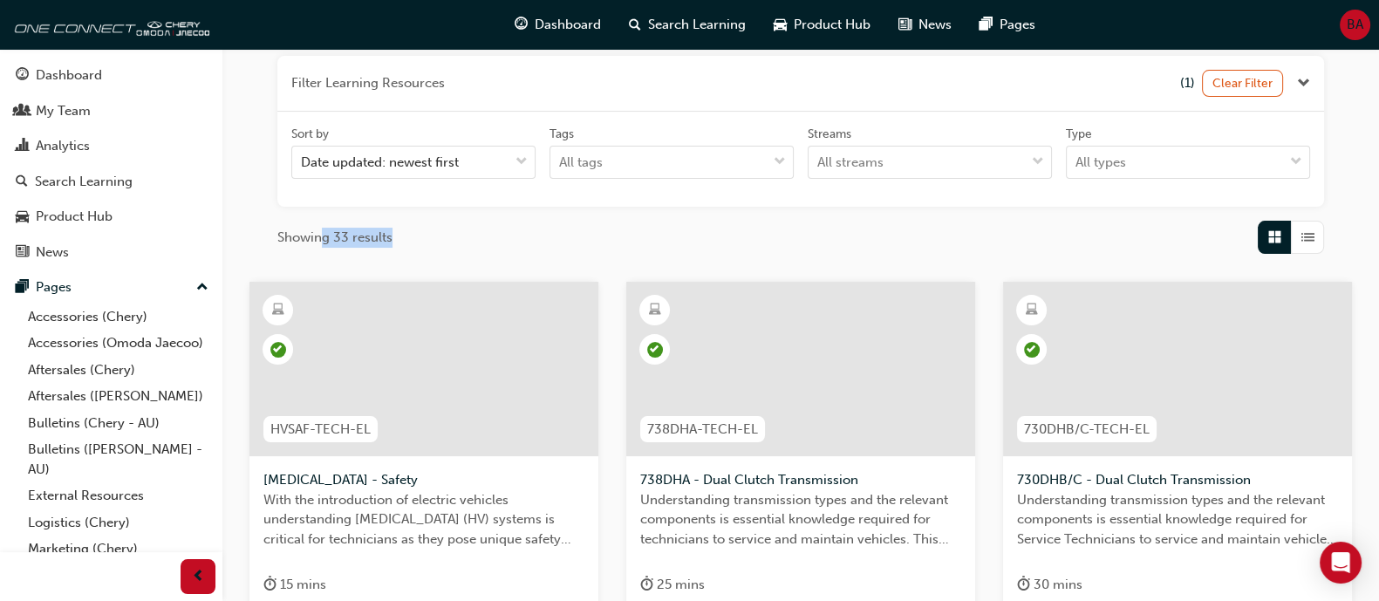
click at [324, 238] on span "Showing 33 results" at bounding box center [334, 238] width 115 height 20
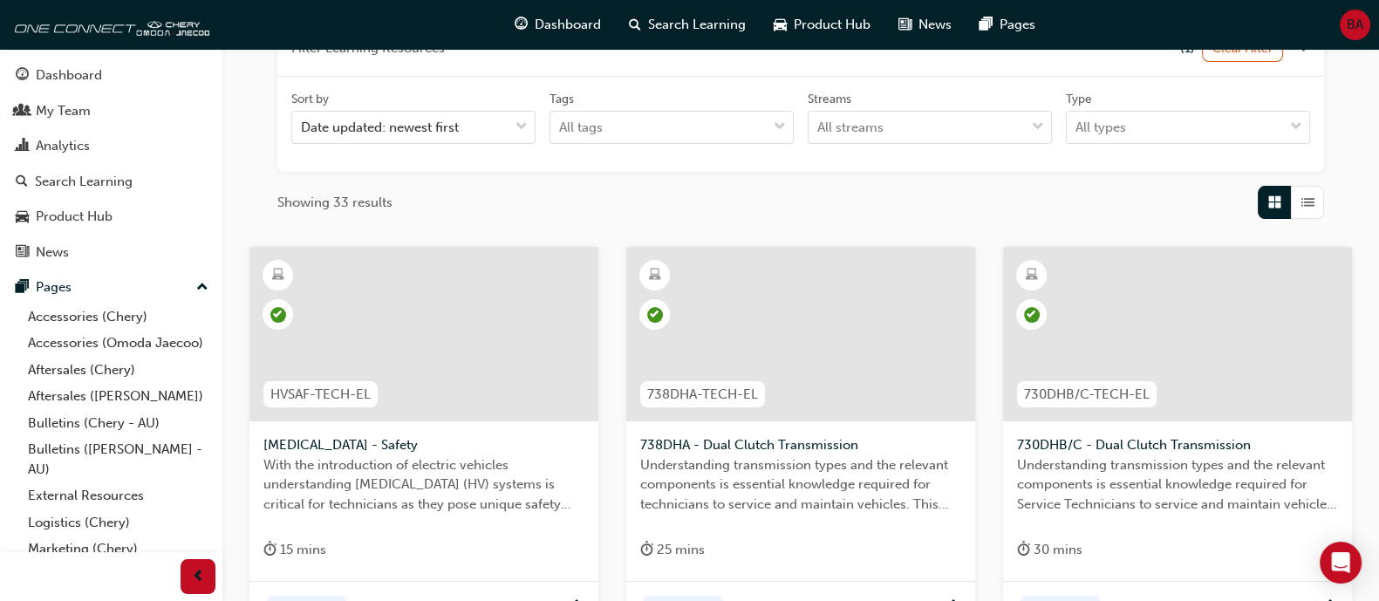
scroll to position [0, 0]
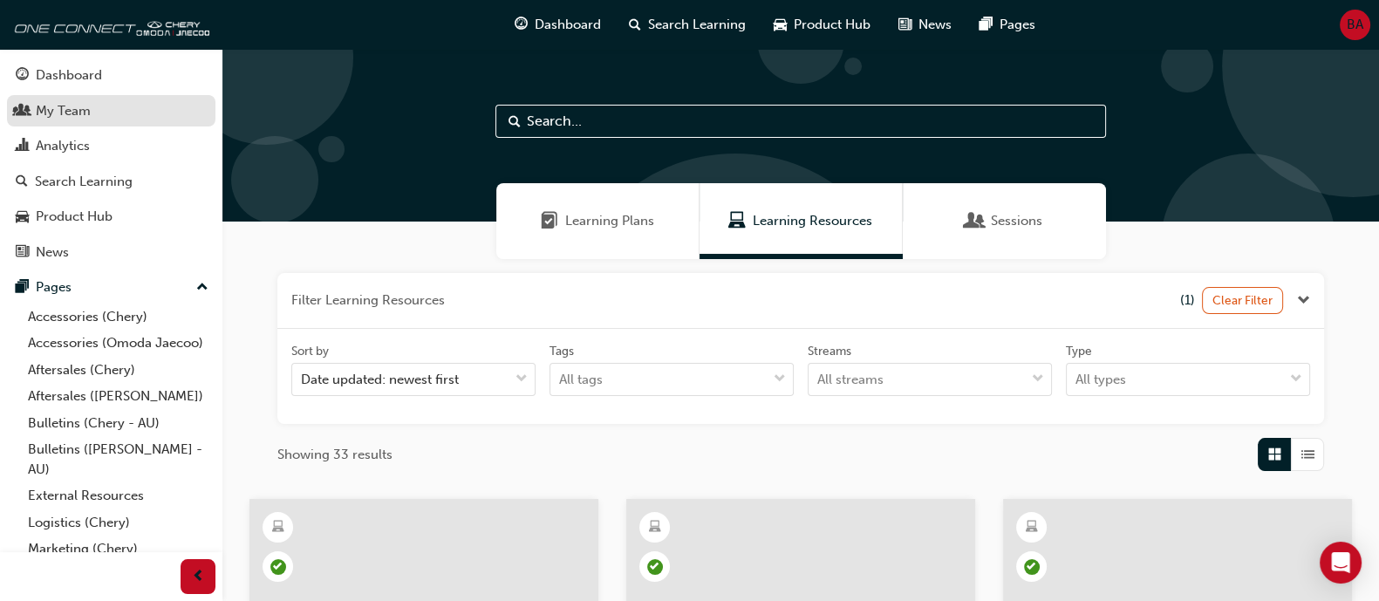
click at [140, 109] on div "My Team" at bounding box center [111, 111] width 191 height 22
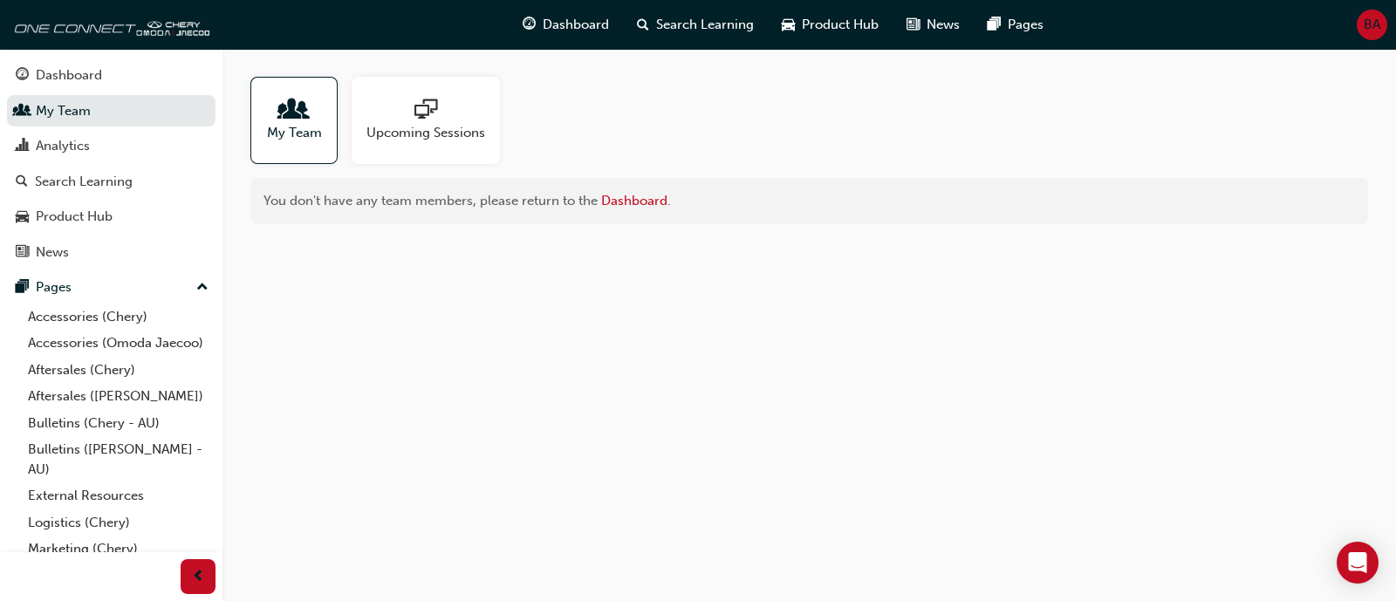
drag, startPoint x: 308, startPoint y: 139, endPoint x: 318, endPoint y: 141, distance: 9.9
click at [307, 138] on span "My Team" at bounding box center [294, 133] width 55 height 20
click at [92, 153] on div "Analytics" at bounding box center [111, 146] width 191 height 22
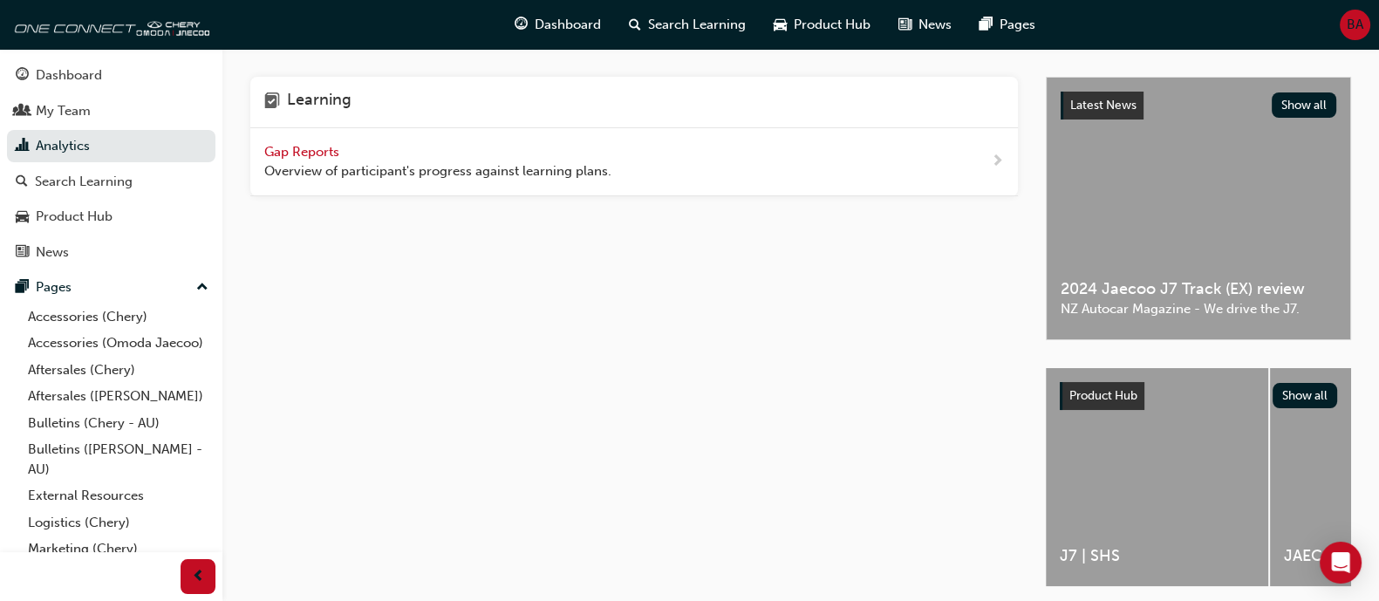
click at [285, 154] on span "Gap Reports" at bounding box center [303, 152] width 79 height 16
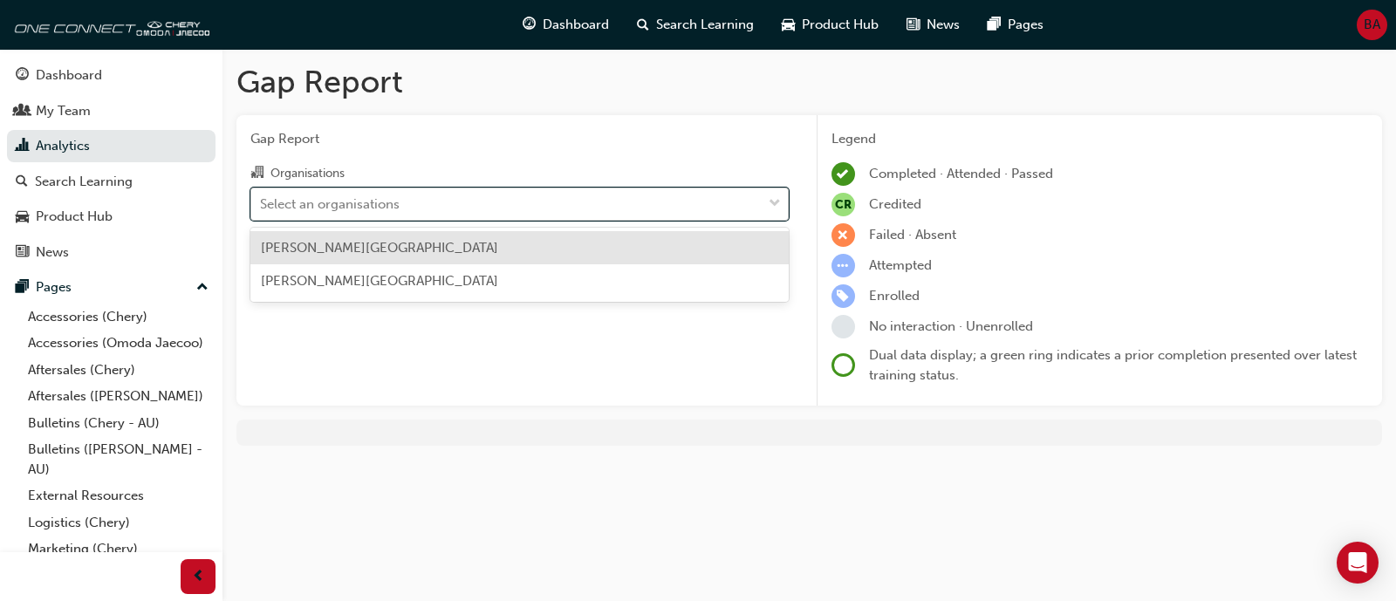
click at [420, 217] on div "Select an organisations" at bounding box center [506, 203] width 510 height 31
click at [262, 210] on input "Organisations option [PERSON_NAME] focused, 1 of 2. 2 results available. Use Up…" at bounding box center [261, 202] width 2 height 15
click at [389, 250] on div "[PERSON_NAME][GEOGRAPHIC_DATA]" at bounding box center [519, 248] width 538 height 34
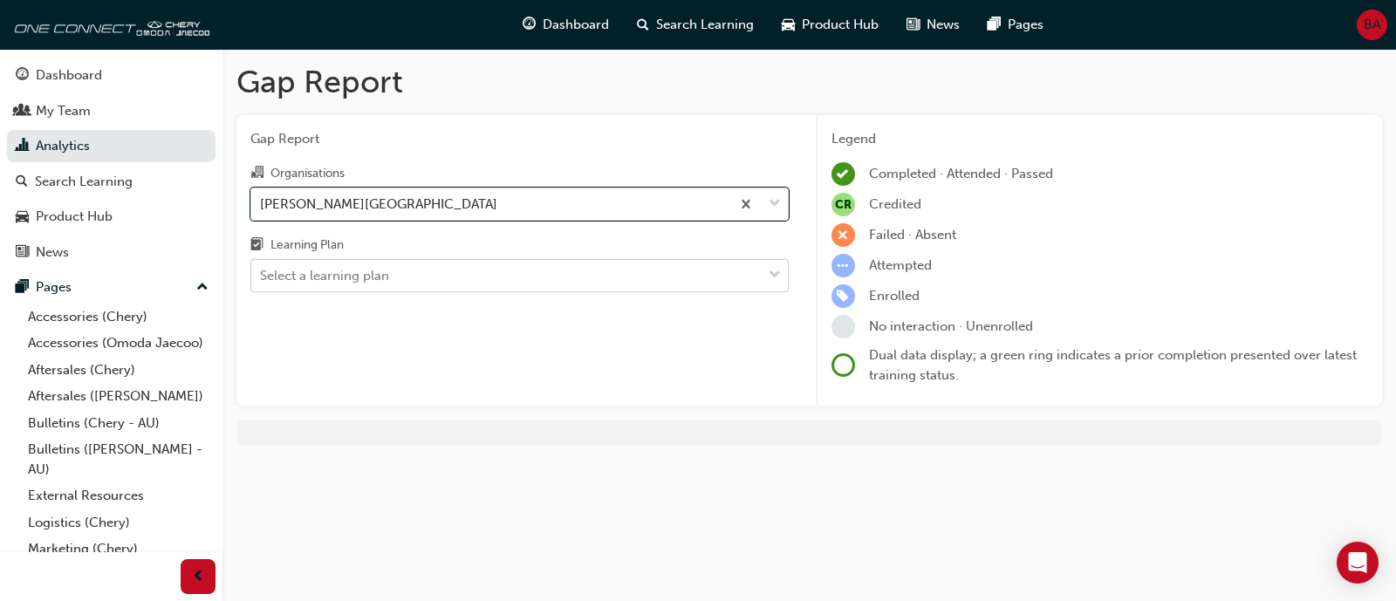
click at [396, 273] on div "Select a learning plan" at bounding box center [506, 276] width 510 height 31
click at [262, 273] on input "Learning Plan Select a learning plan" at bounding box center [261, 275] width 2 height 15
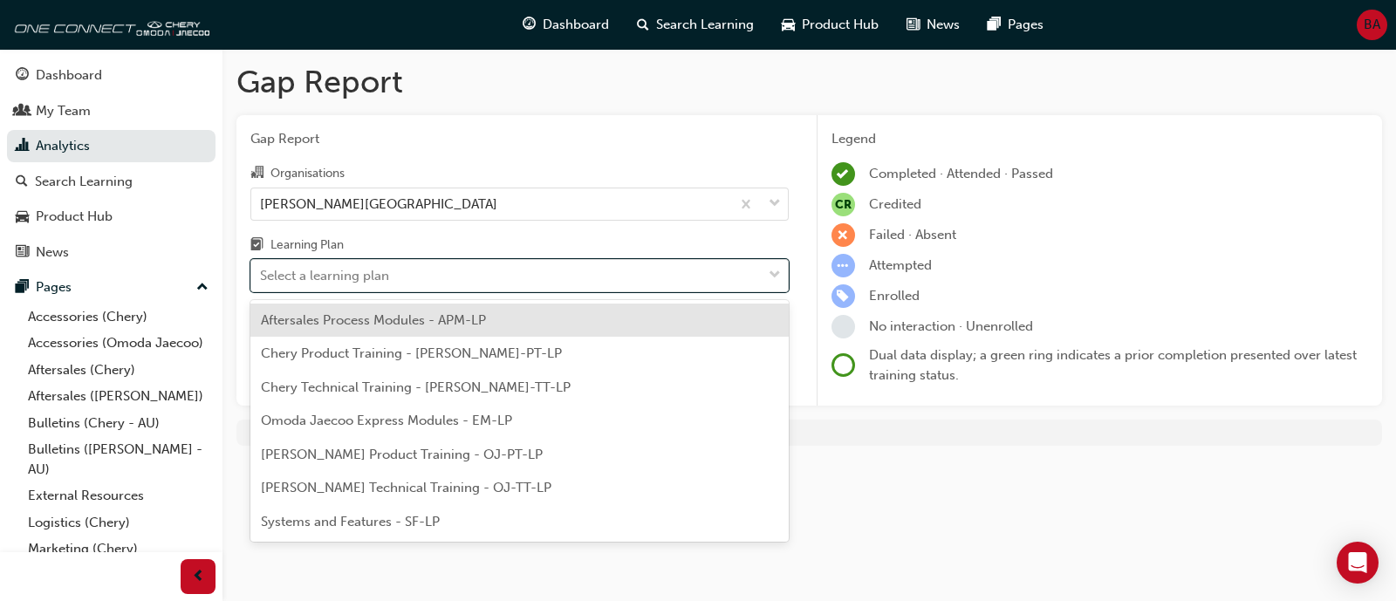
click at [379, 321] on span "Aftersales Process Modules - APM-LP" at bounding box center [373, 320] width 225 height 16
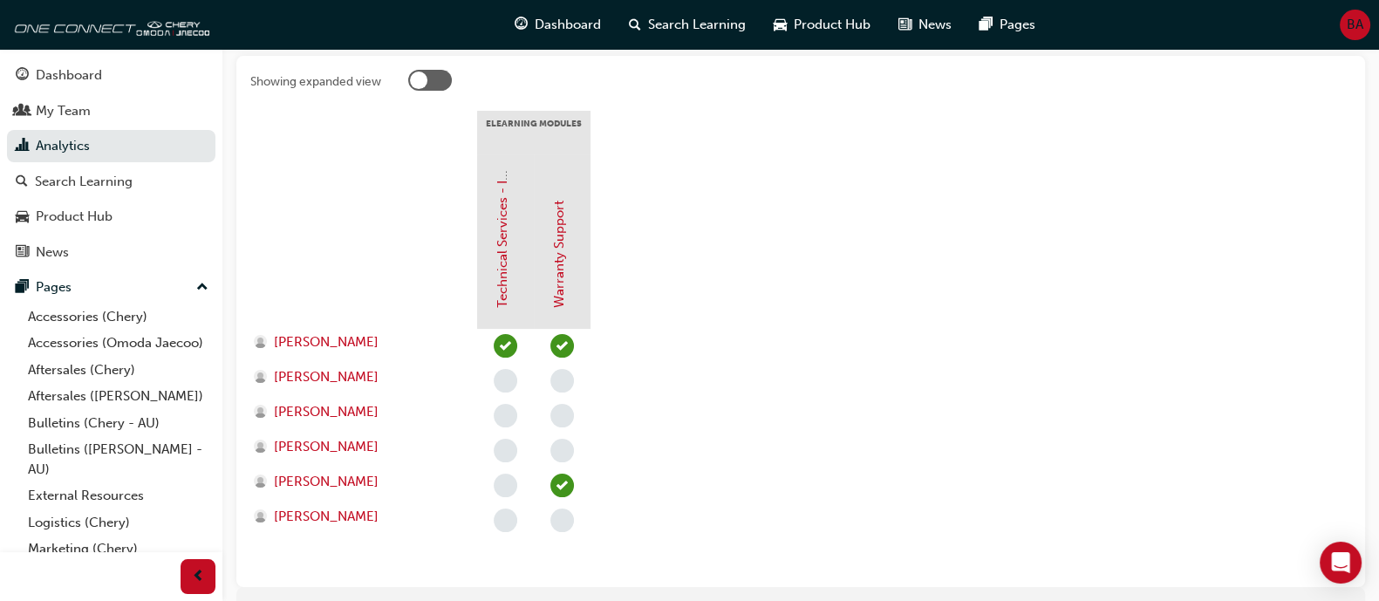
scroll to position [10, 0]
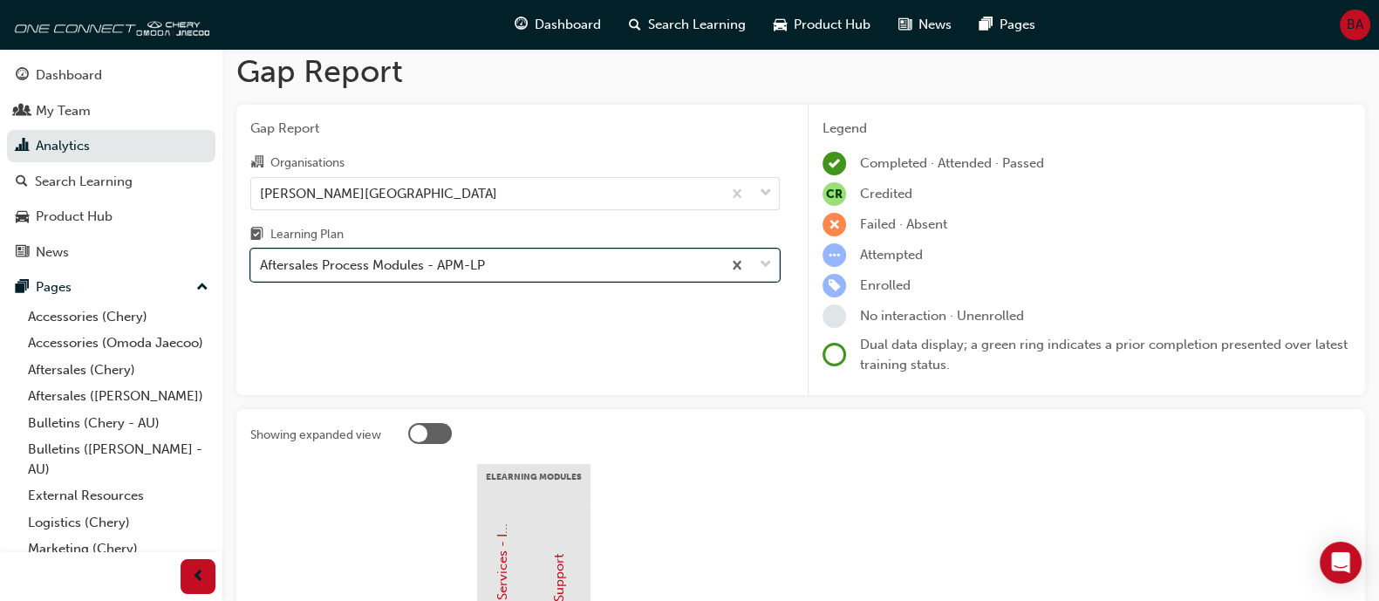
click at [475, 273] on div "Aftersales Process Modules - APM-LP" at bounding box center [372, 266] width 225 height 20
click at [262, 272] on input "Learning Plan option Aftersales Process Modules - APM-LP, selected. 0 results a…" at bounding box center [261, 264] width 2 height 15
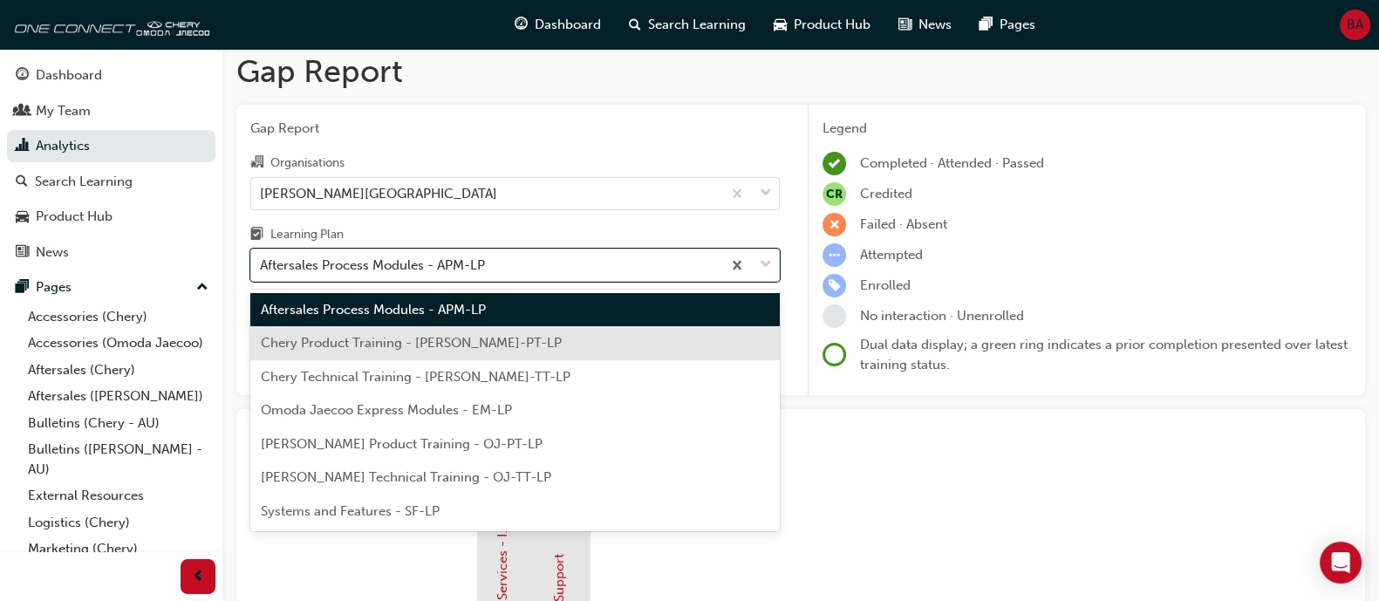
click at [451, 335] on div "Aftersales Process Modules - APM-[PERSON_NAME] Product Training - [PERSON_NAME]…" at bounding box center [515, 411] width 530 height 243
click at [451, 335] on span "Chery Product Training - [PERSON_NAME]-PT-LP" at bounding box center [411, 343] width 301 height 16
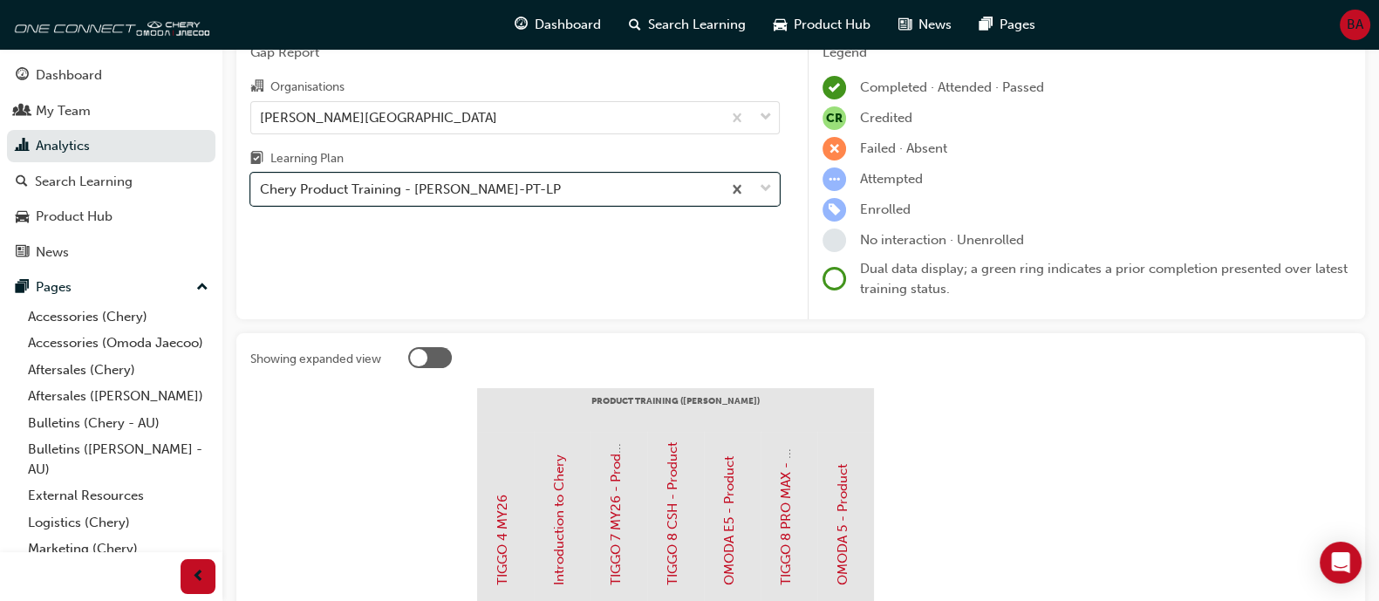
scroll to position [20, 0]
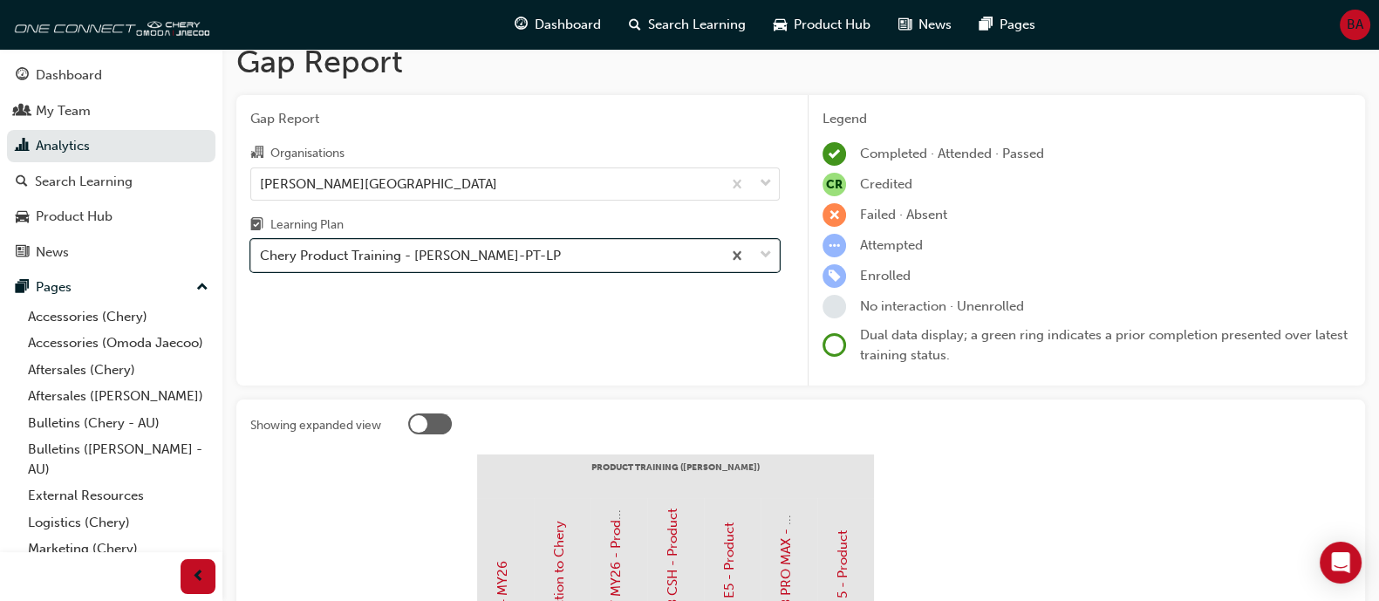
click at [410, 248] on div "Chery Product Training - [PERSON_NAME]-PT-LP" at bounding box center [410, 256] width 301 height 20
click at [262, 248] on input "Learning Plan option Chery Product Training - [PERSON_NAME]-PT-LP, selected. 0 …" at bounding box center [261, 255] width 2 height 15
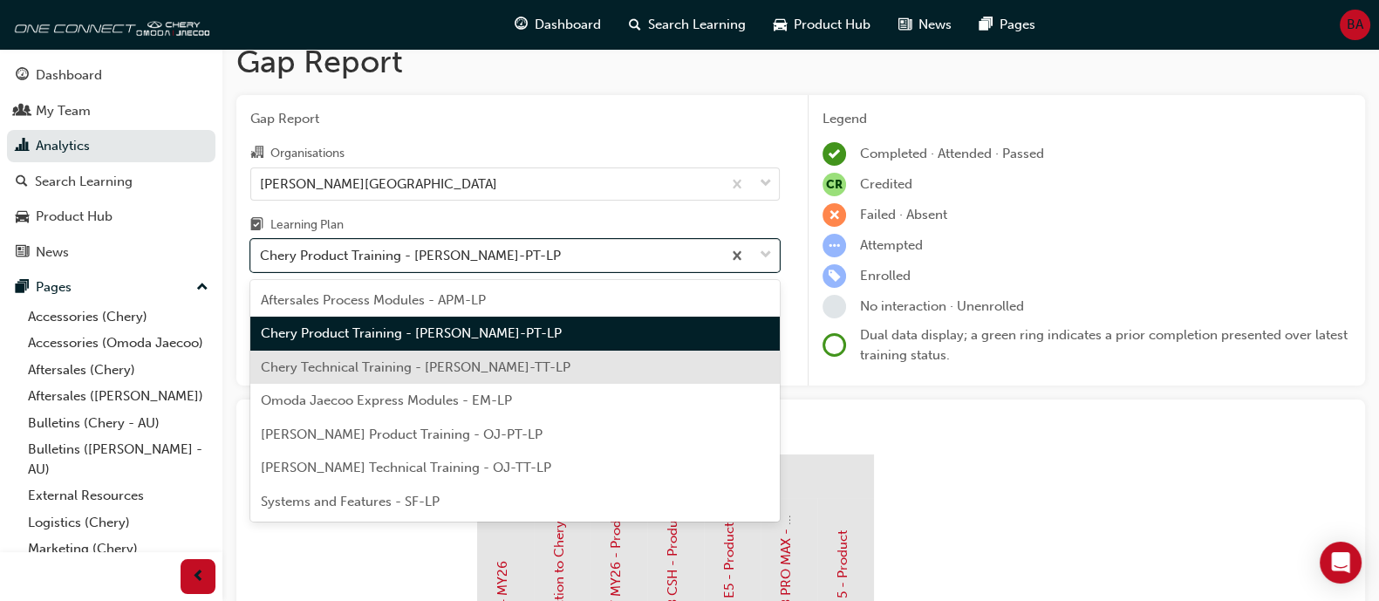
drag, startPoint x: 411, startPoint y: 338, endPoint x: 406, endPoint y: 363, distance: 25.0
click at [406, 363] on div "Aftersales Process Modules - APM-[PERSON_NAME] Product Training - [PERSON_NAME]…" at bounding box center [515, 401] width 530 height 243
click at [406, 363] on span "Chery Technical Training - [PERSON_NAME]-TT-LP" at bounding box center [416, 367] width 310 height 16
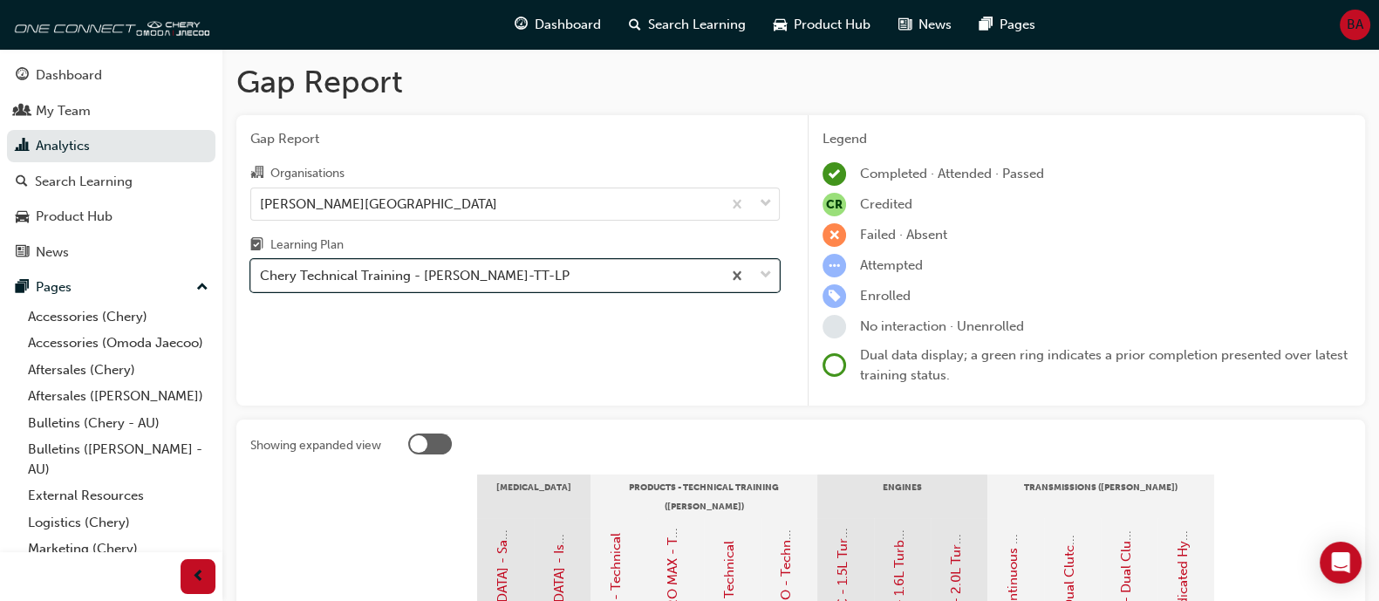
click at [420, 274] on div "Chery Technical Training - [PERSON_NAME]-TT-LP" at bounding box center [415, 276] width 310 height 20
click at [262, 274] on input "Learning Plan option Chery Technical Training - [PERSON_NAME]-TT-LP, selected. …" at bounding box center [261, 275] width 2 height 15
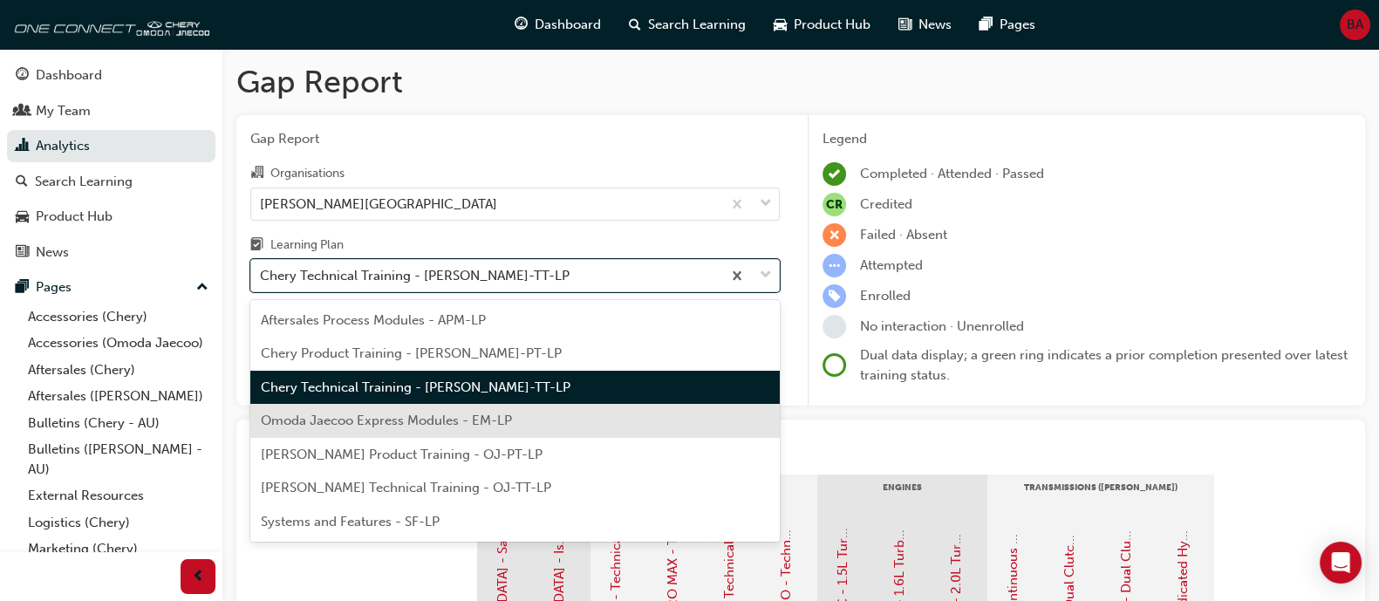
click at [414, 413] on span "Omoda Jaecoo Express Modules - EM-LP" at bounding box center [386, 421] width 251 height 16
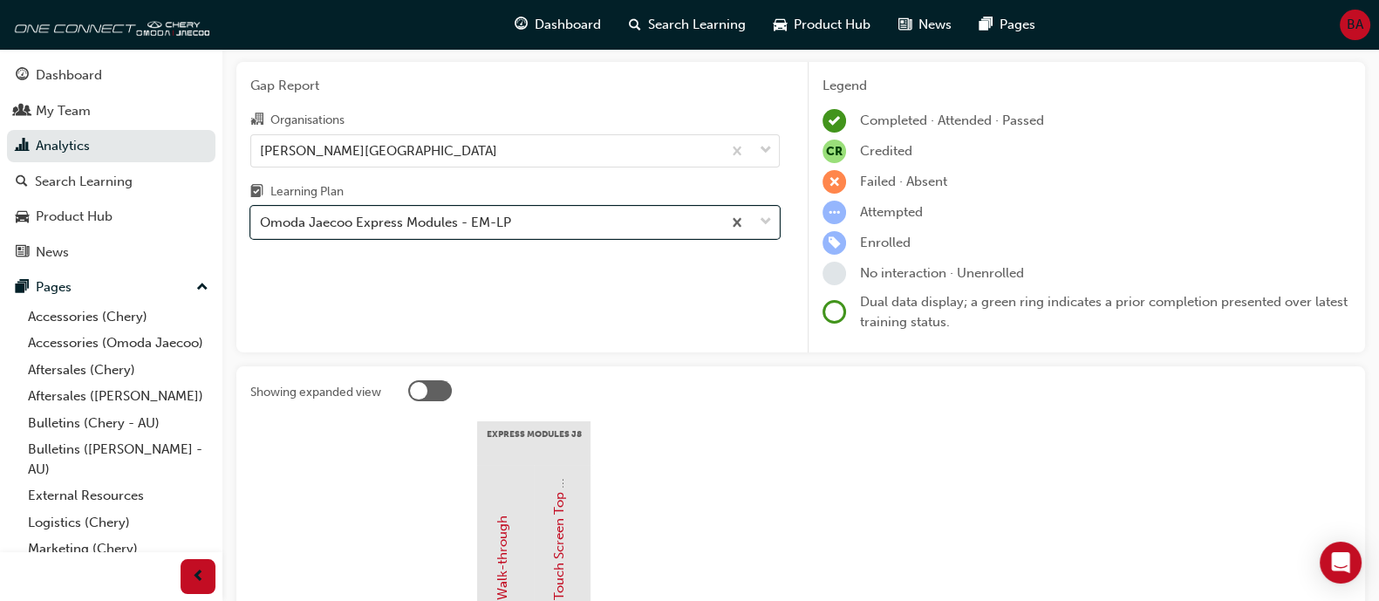
scroll to position [15, 0]
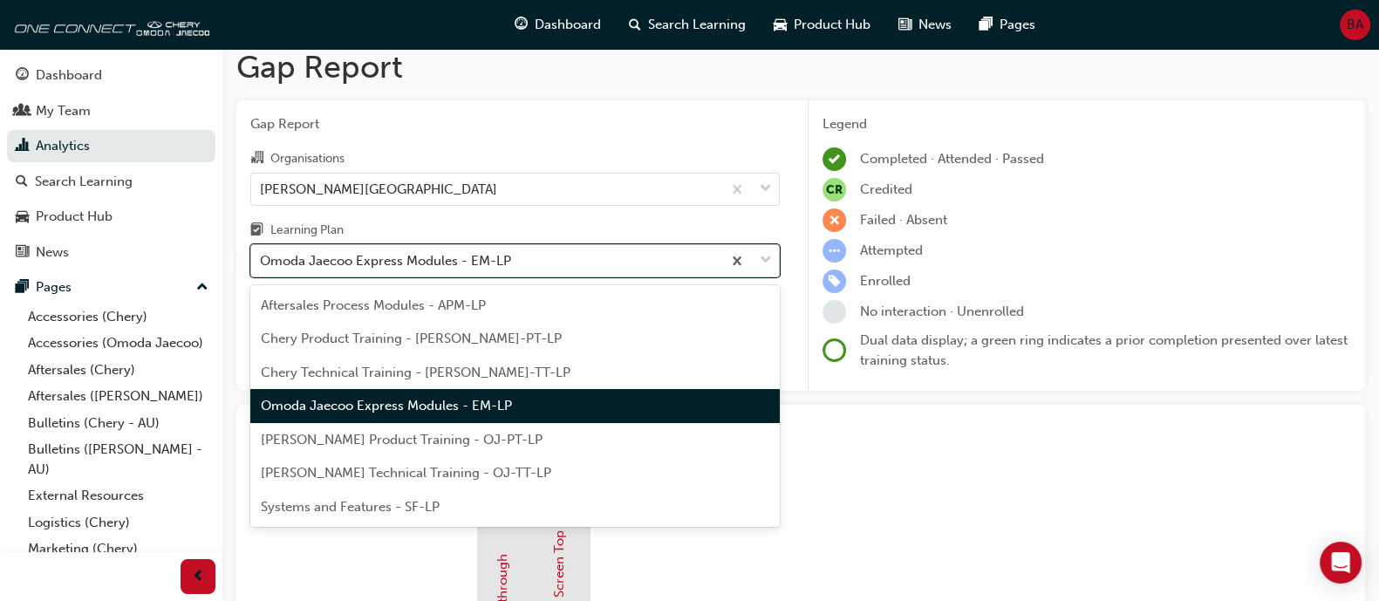
click at [484, 264] on div "Omoda Jaecoo Express Modules - EM-LP" at bounding box center [385, 261] width 251 height 20
click at [262, 264] on input "Learning Plan option Omoda Jaecoo Express Modules - EM-LP, selected. option Omo…" at bounding box center [261, 260] width 2 height 15
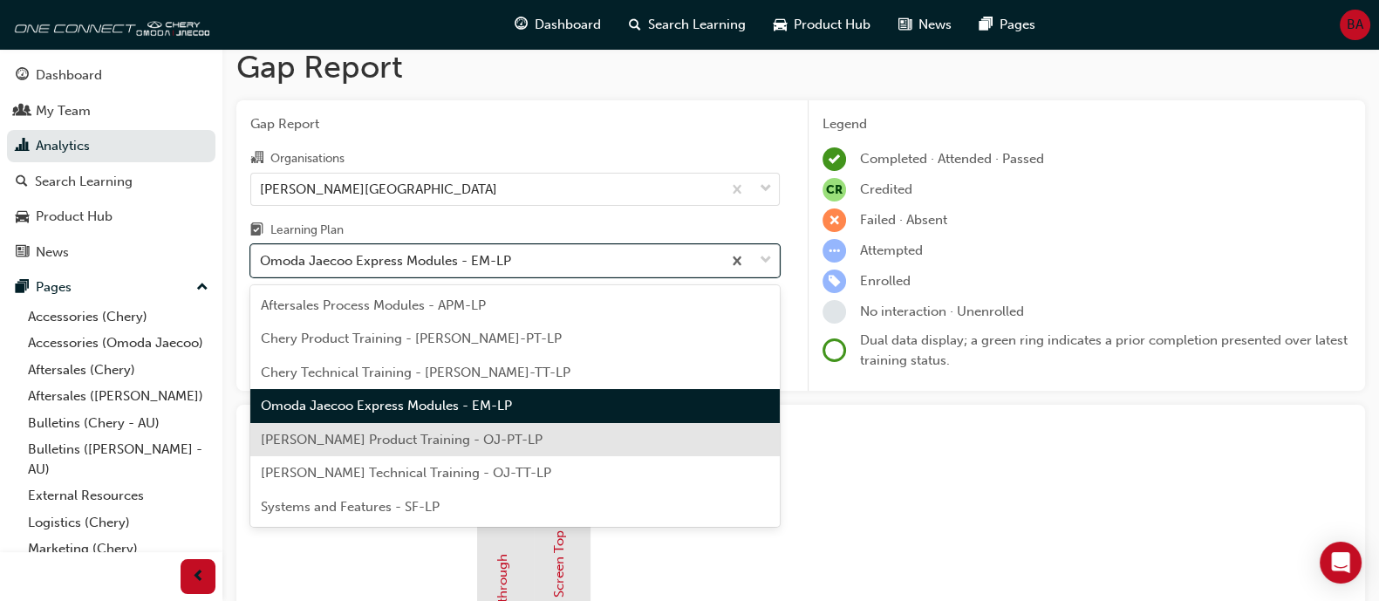
drag, startPoint x: 467, startPoint y: 413, endPoint x: 465, endPoint y: 441, distance: 28.0
click at [465, 441] on div "Aftersales Process Modules - APM-[PERSON_NAME] Product Training - [PERSON_NAME]…" at bounding box center [515, 406] width 530 height 243
click at [465, 441] on span "[PERSON_NAME] Product Training - OJ-PT-LP" at bounding box center [402, 440] width 282 height 16
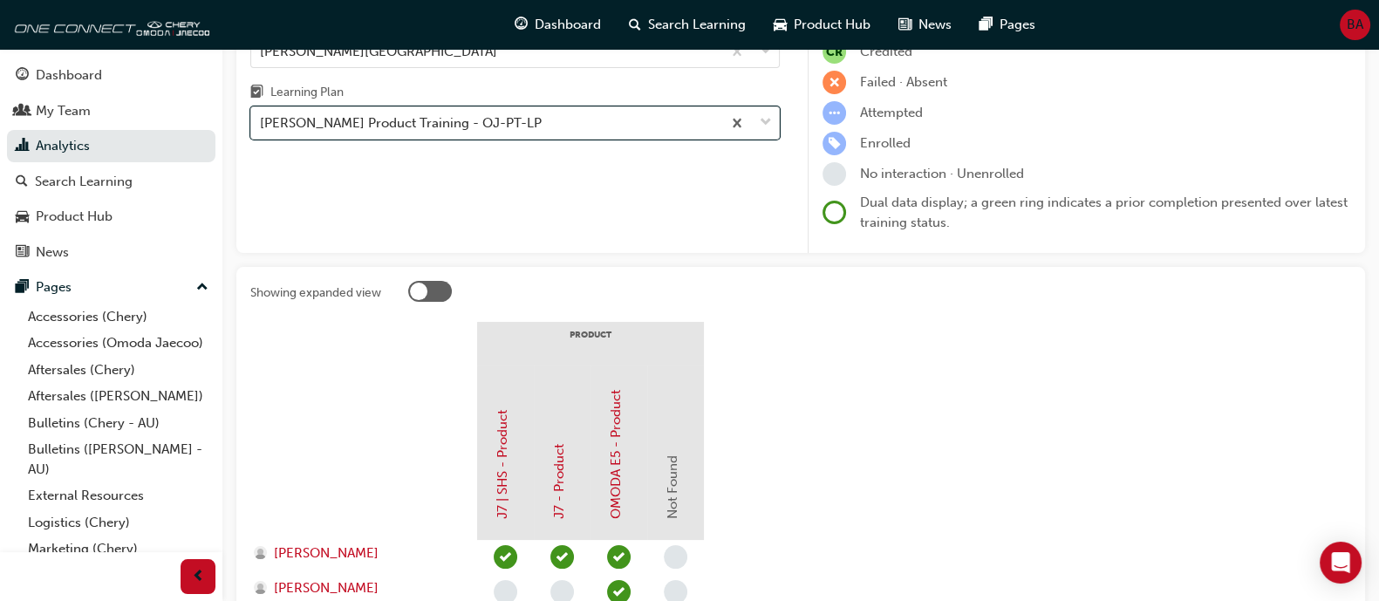
scroll to position [20, 0]
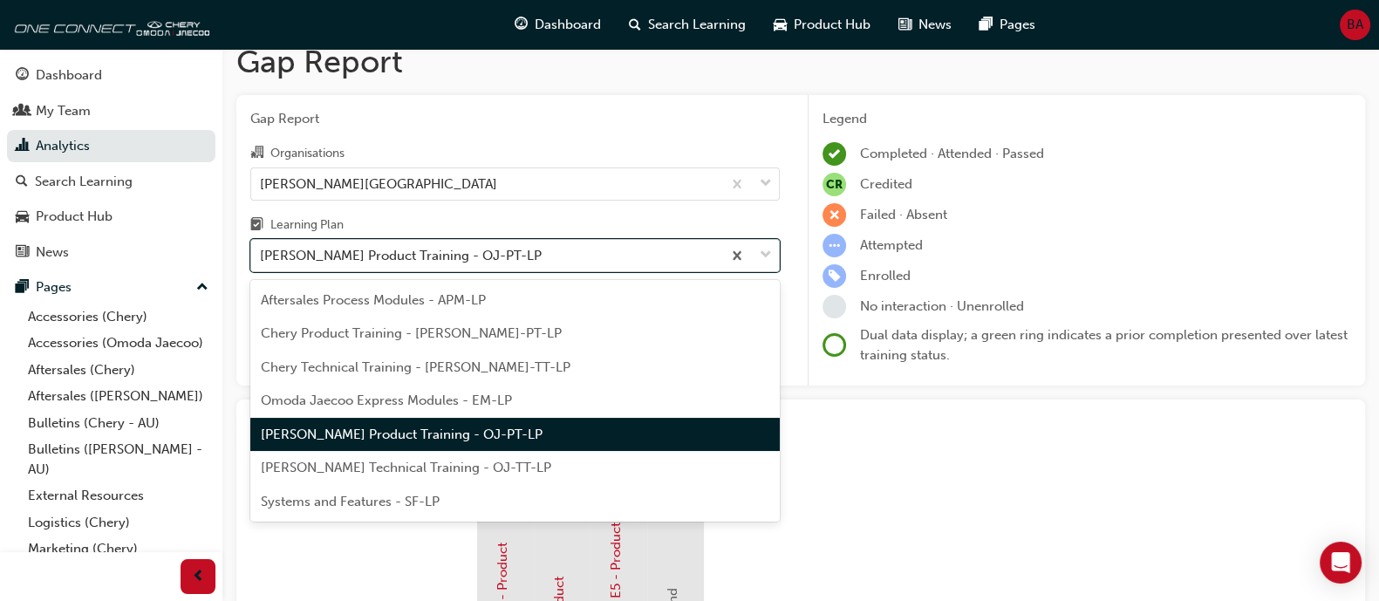
click at [484, 259] on div "[PERSON_NAME] Product Training - OJ-PT-LP" at bounding box center [401, 256] width 282 height 20
click at [262, 259] on input "Learning Plan option [PERSON_NAME] Product Training - OJ-PT-LP, selected. optio…" at bounding box center [261, 255] width 2 height 15
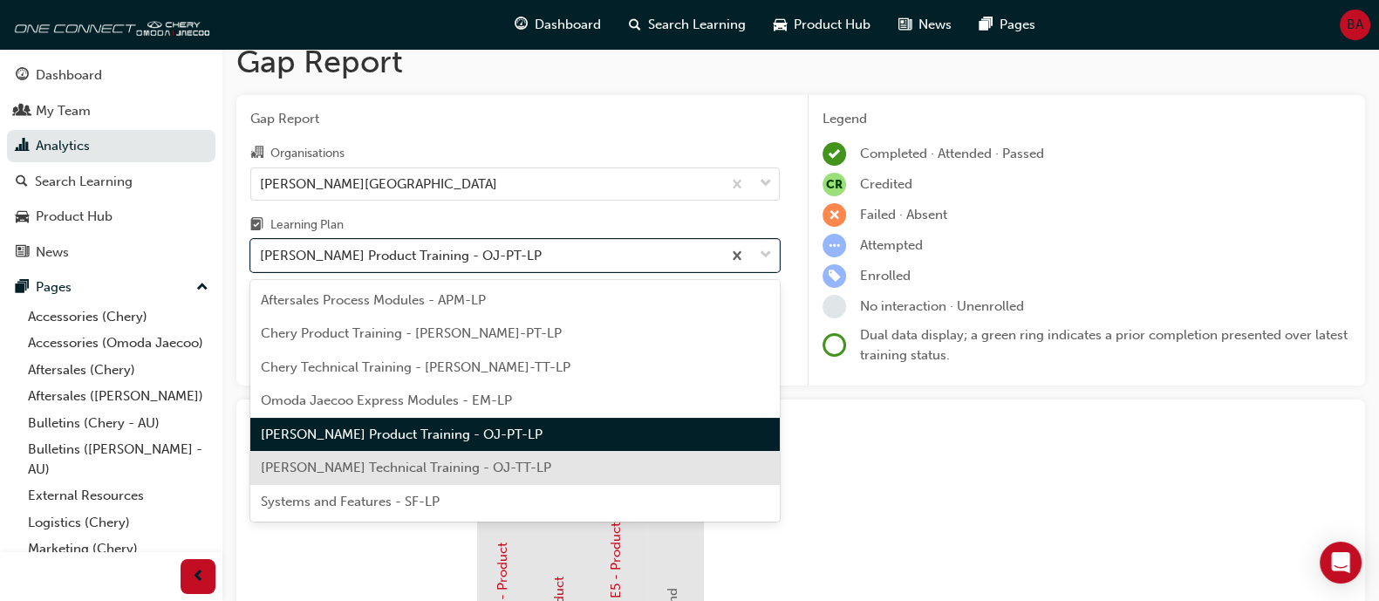
click at [479, 462] on span "[PERSON_NAME] Technical Training - OJ-TT-LP" at bounding box center [406, 468] width 291 height 16
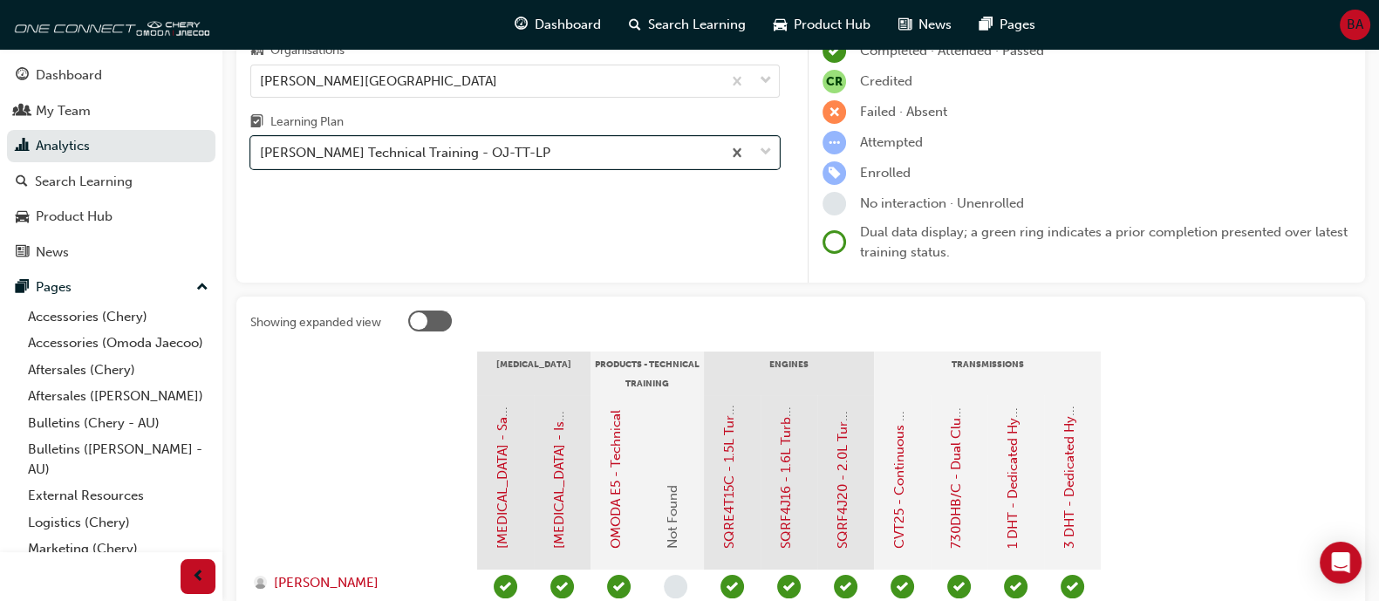
scroll to position [89, 0]
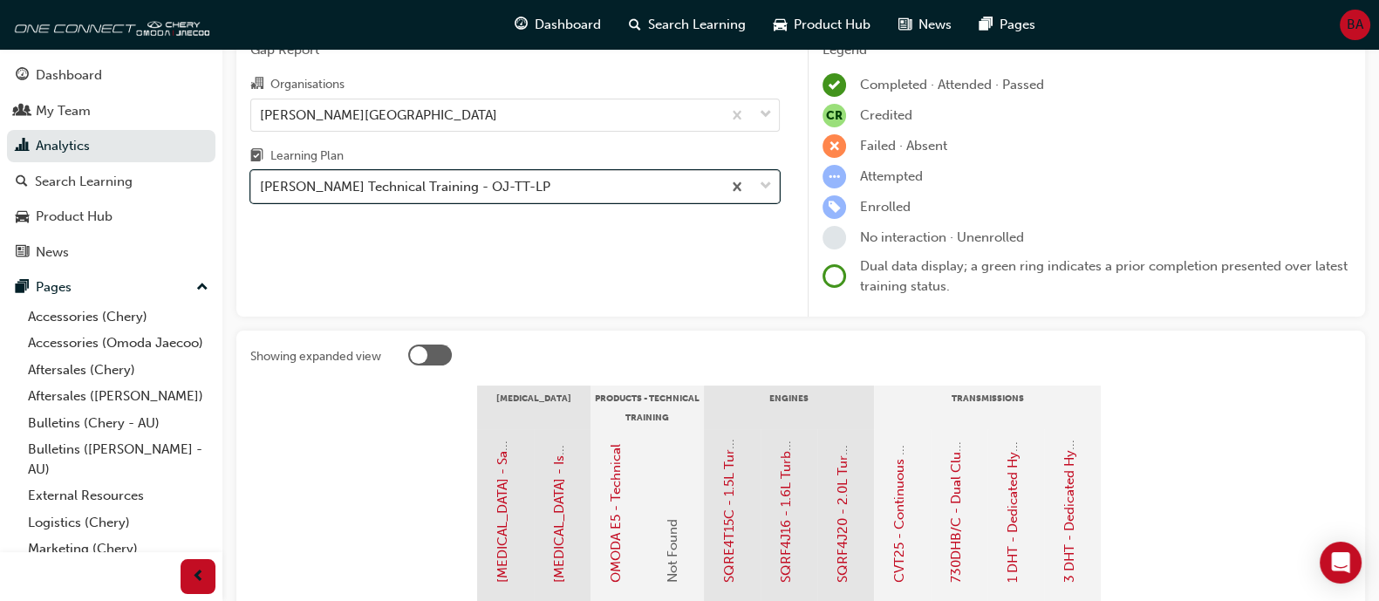
click at [503, 200] on div "[PERSON_NAME] Technical Training - OJ-TT-LP" at bounding box center [486, 187] width 470 height 31
click at [262, 194] on input "Learning Plan option Omoda Jaecoo Technical Training - OJ-TT-LP, selected. 0 re…" at bounding box center [261, 186] width 2 height 15
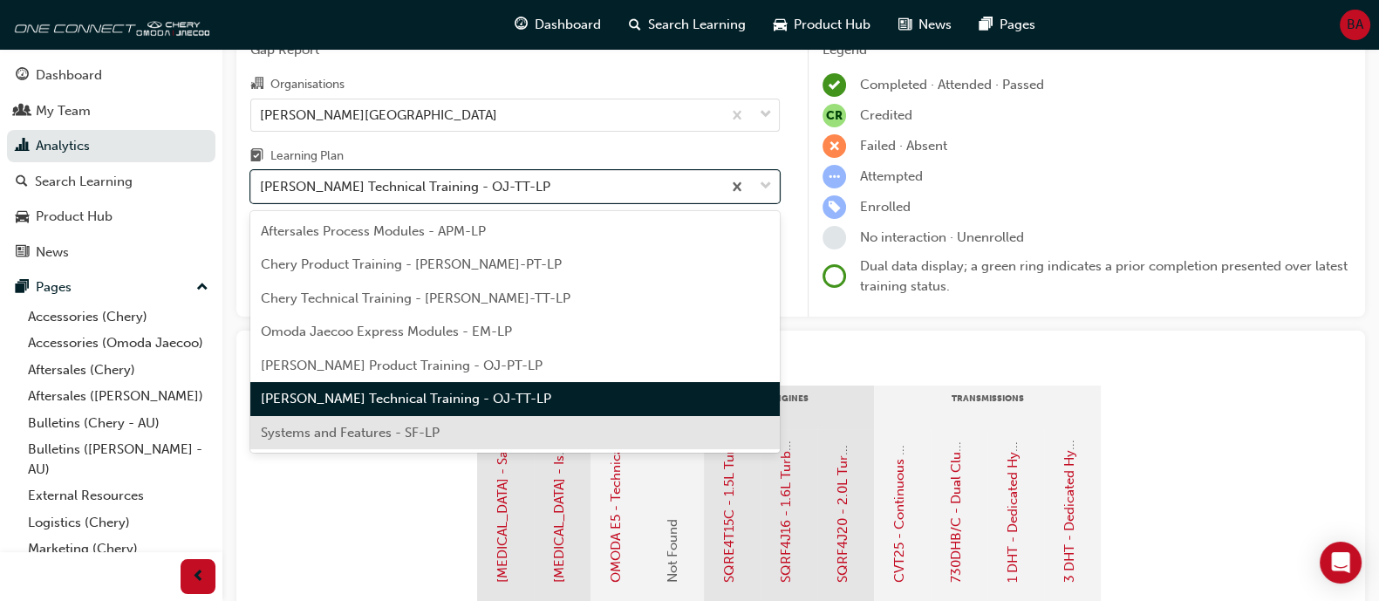
click at [496, 432] on div "Systems and Features - SF-LP" at bounding box center [515, 433] width 530 height 34
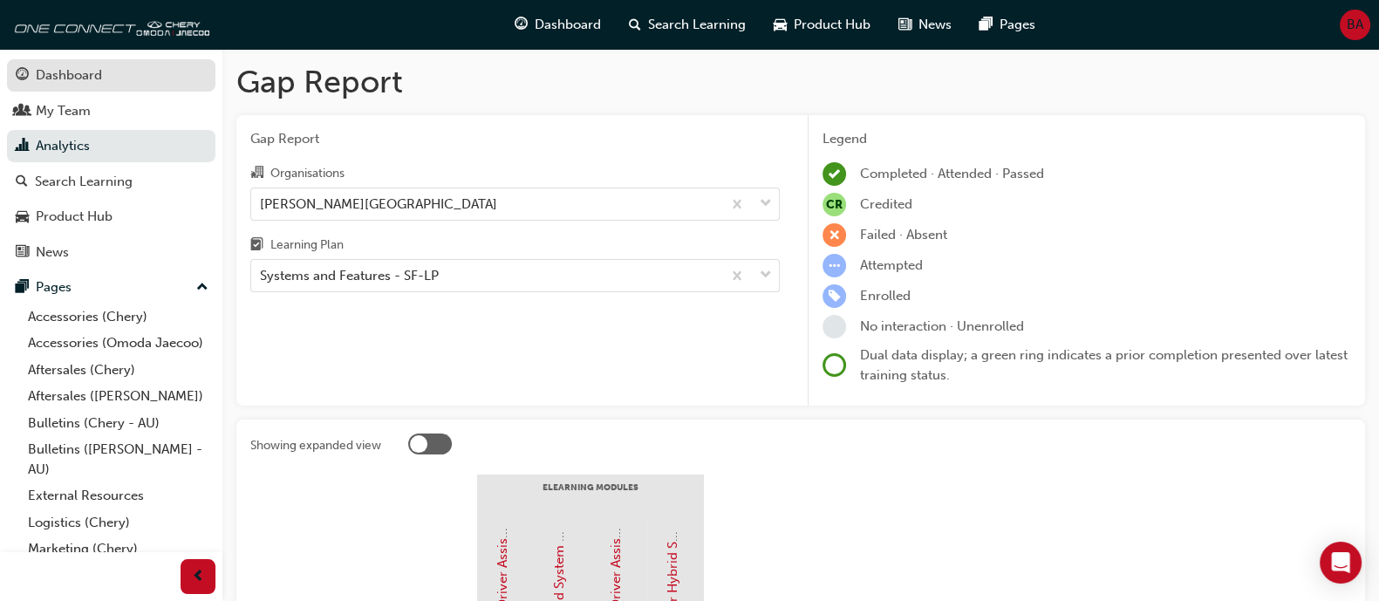
click at [96, 80] on div "Dashboard" at bounding box center [69, 75] width 66 height 20
